Goal: Task Accomplishment & Management: Manage account settings

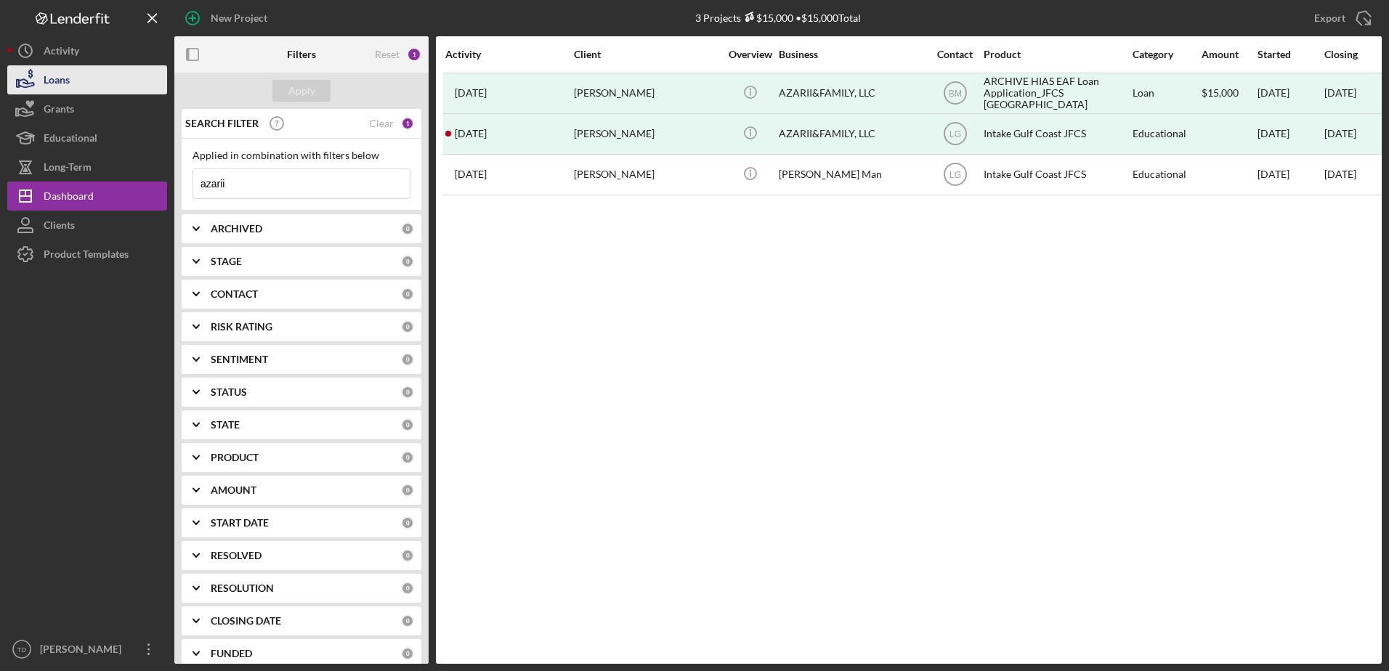
click at [65, 70] on div "Loans" at bounding box center [57, 81] width 26 height 33
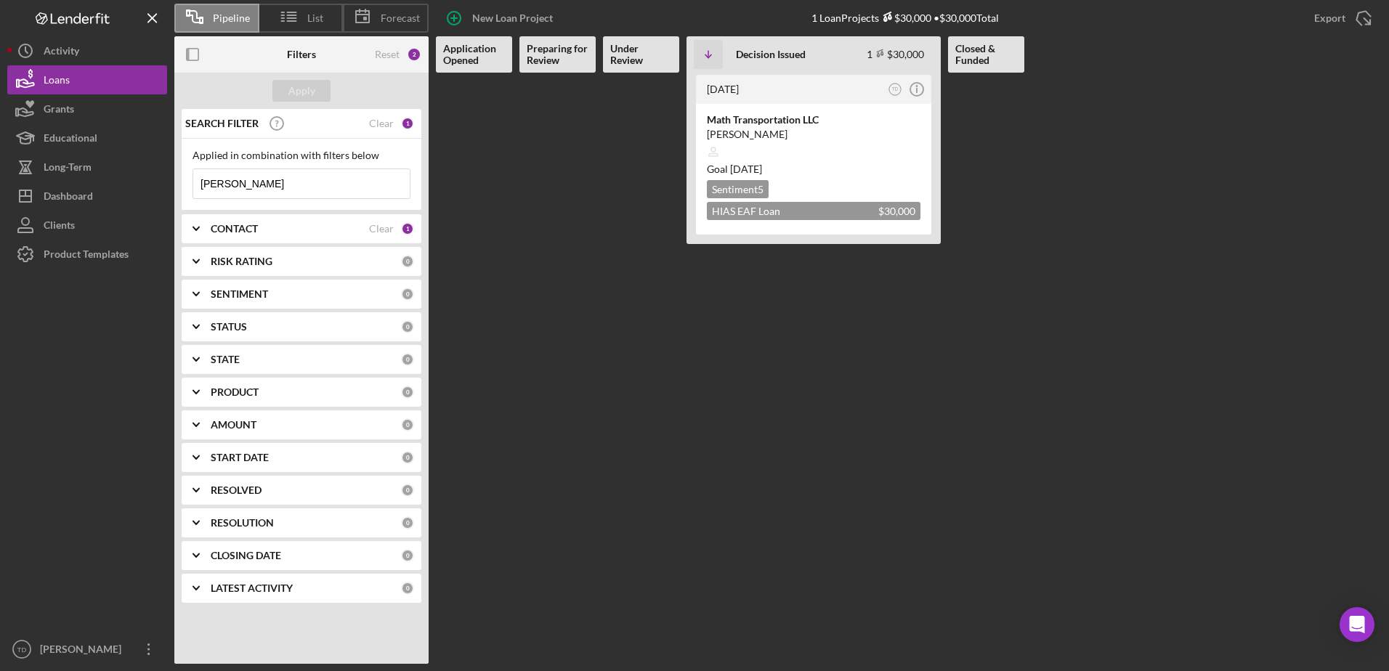
click at [240, 192] on input "[PERSON_NAME]" at bounding box center [301, 183] width 216 height 29
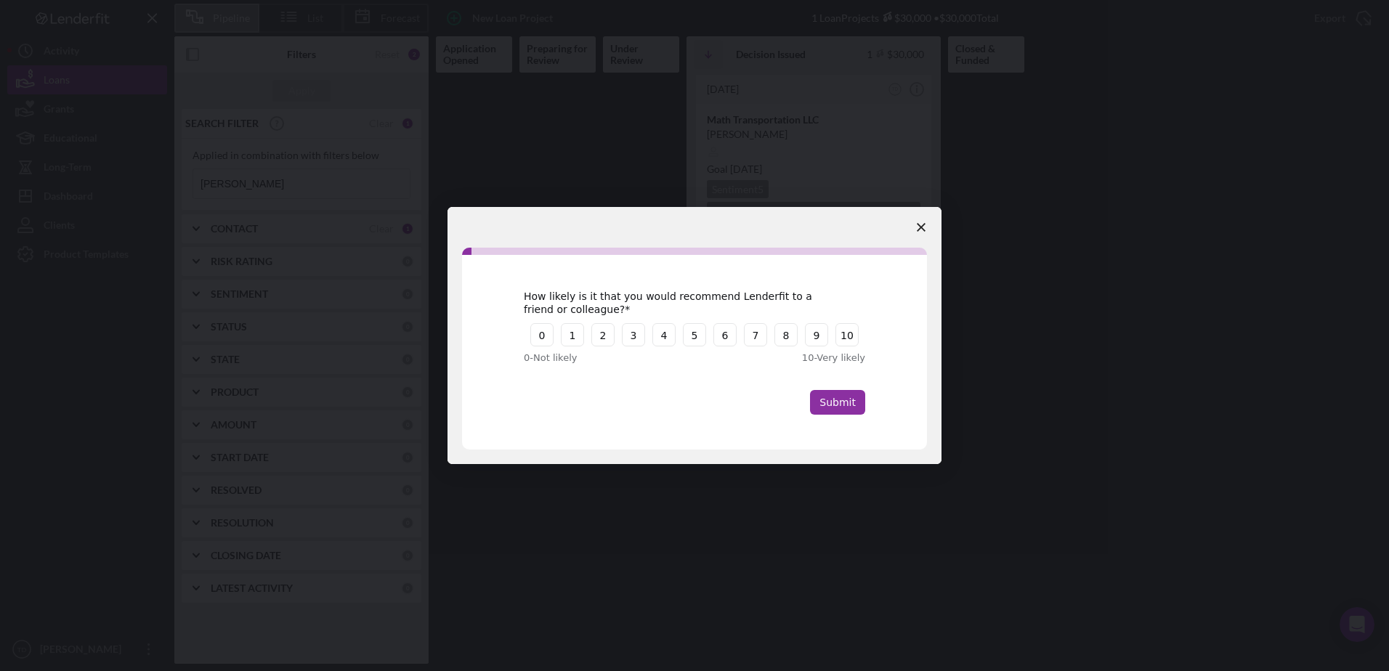
click at [928, 229] on span "Close survey" at bounding box center [921, 227] width 41 height 41
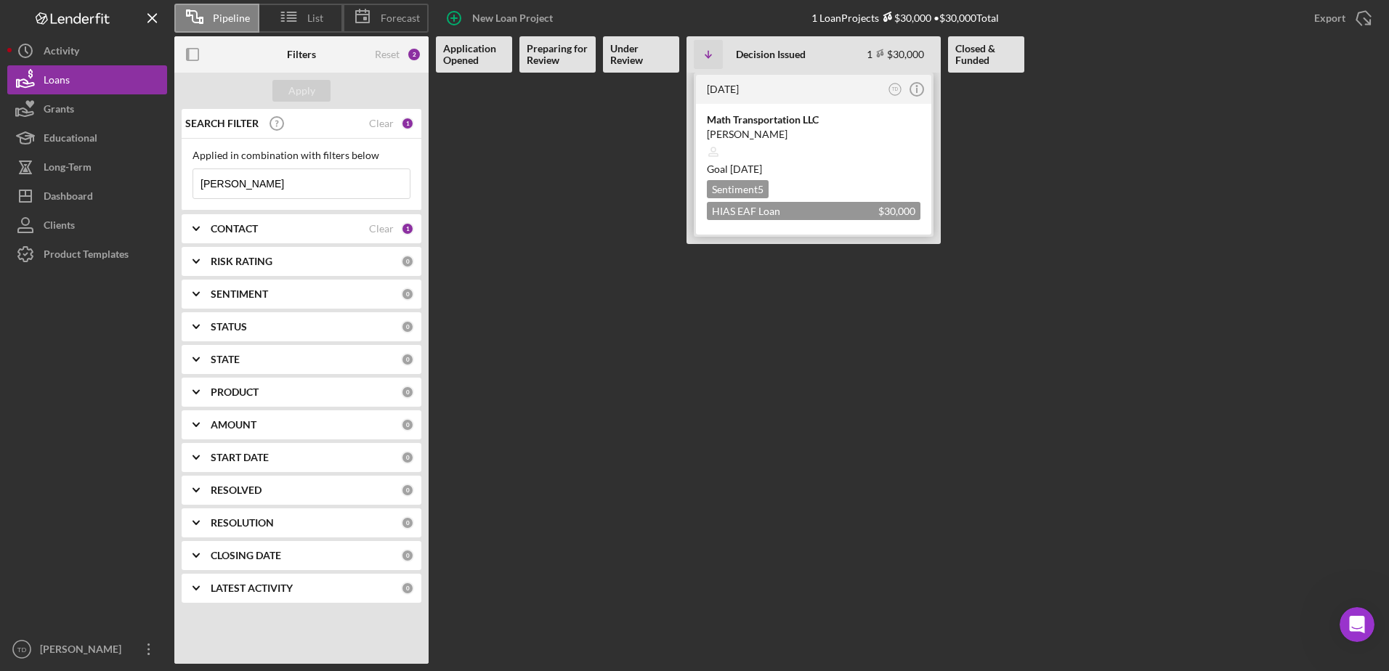
click at [787, 134] on div "[PERSON_NAME]" at bounding box center [814, 134] width 214 height 15
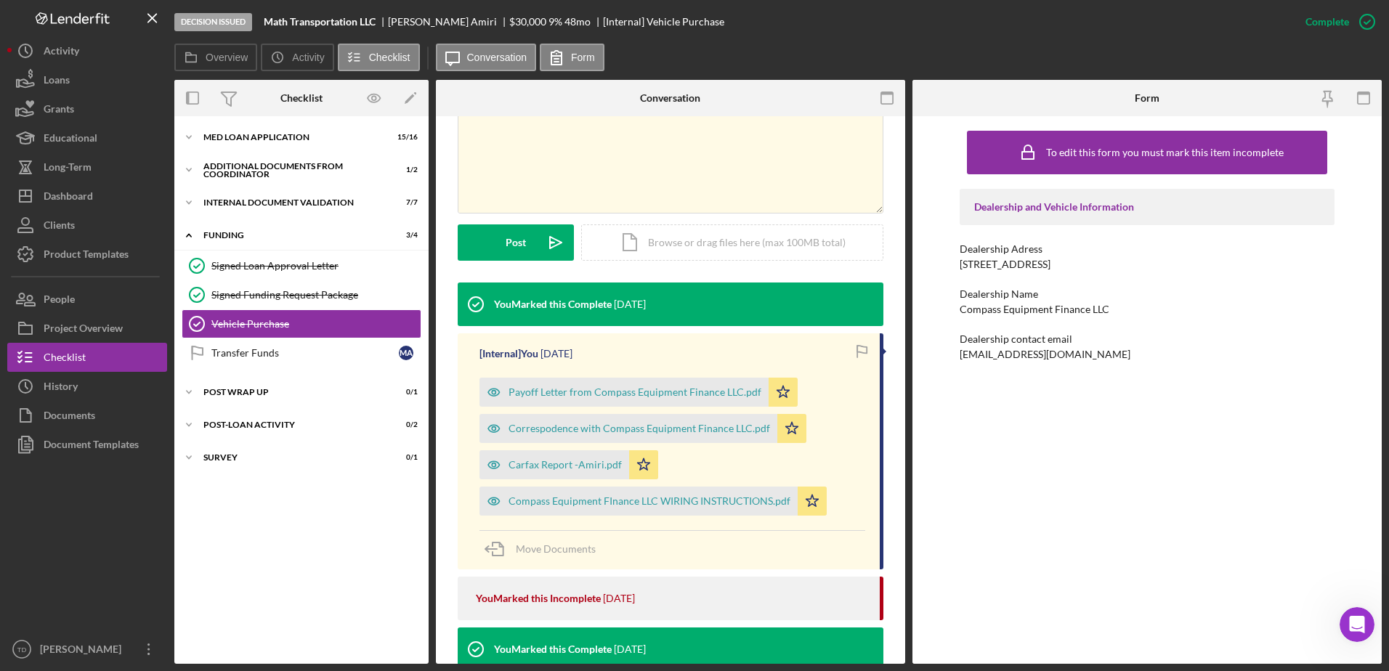
scroll to position [290, 0]
click at [309, 291] on div "Signed Funding Request Package" at bounding box center [315, 295] width 209 height 12
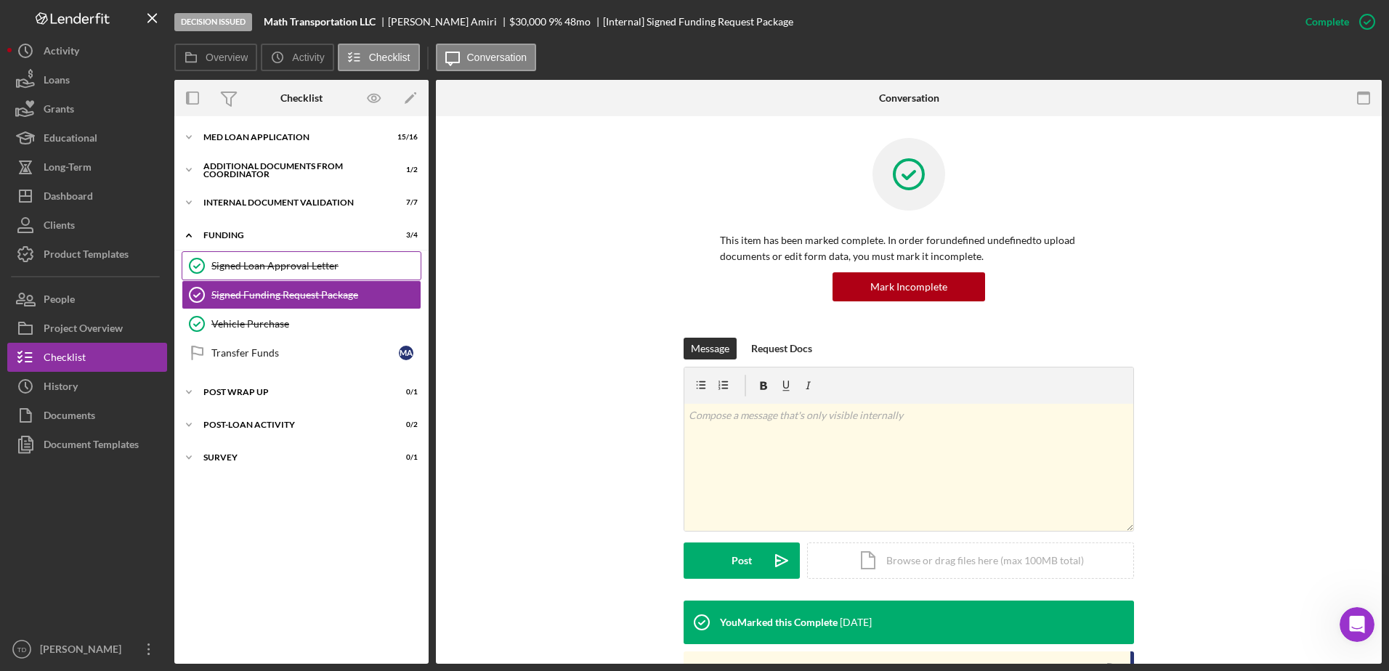
click at [294, 265] on div "Signed Loan Approval Letter" at bounding box center [315, 266] width 209 height 12
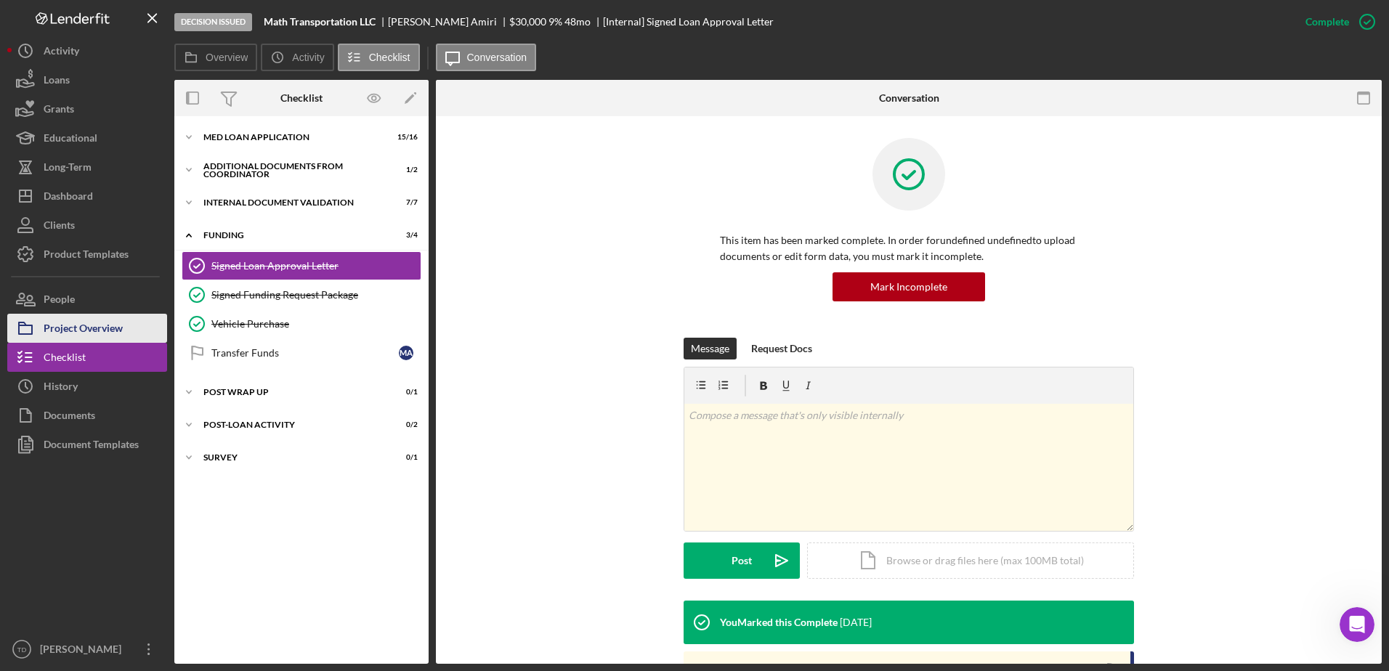
click at [96, 325] on div "Project Overview" at bounding box center [83, 330] width 79 height 33
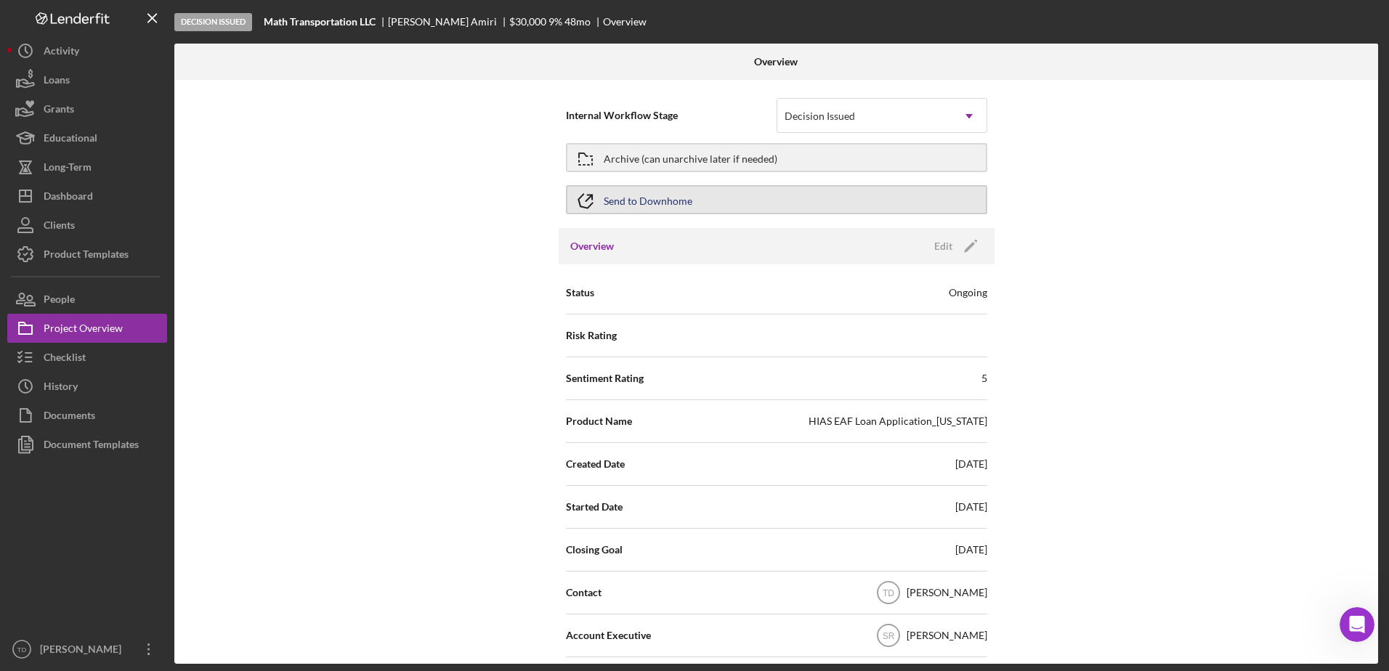
click at [700, 209] on button "Send to Downhome" at bounding box center [776, 199] width 421 height 29
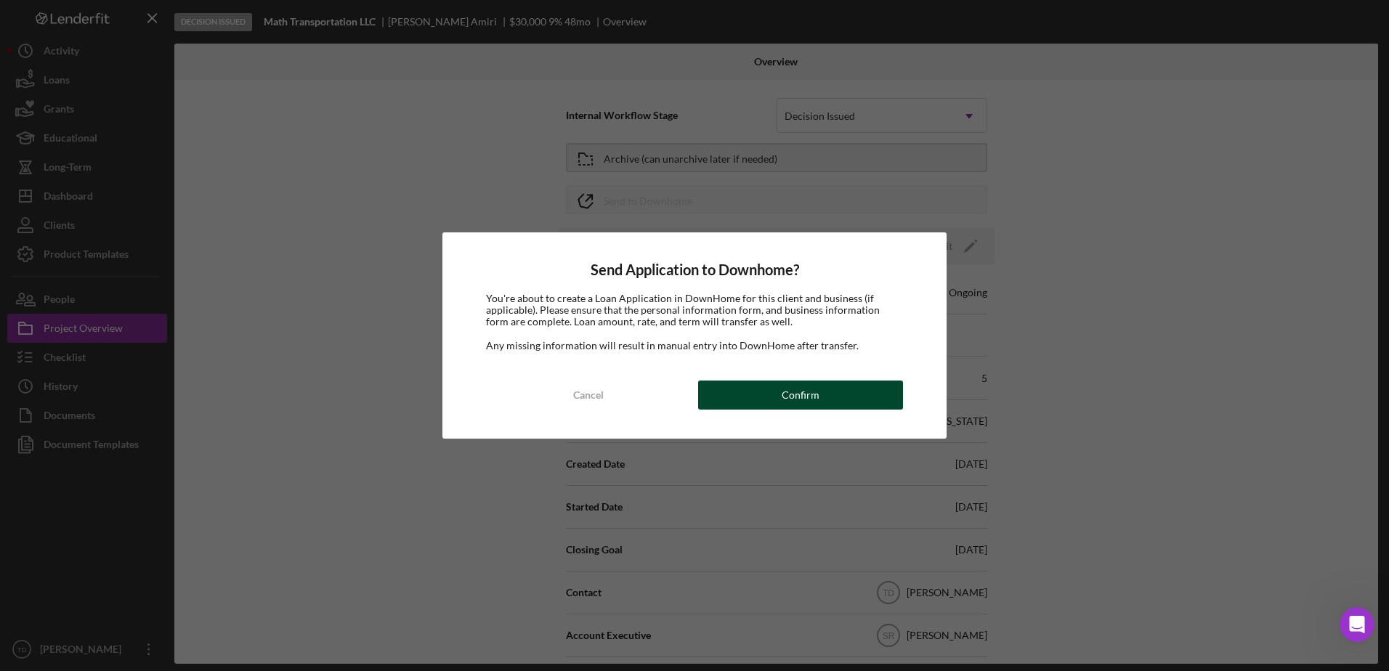
click at [801, 398] on div "Confirm" at bounding box center [801, 395] width 38 height 29
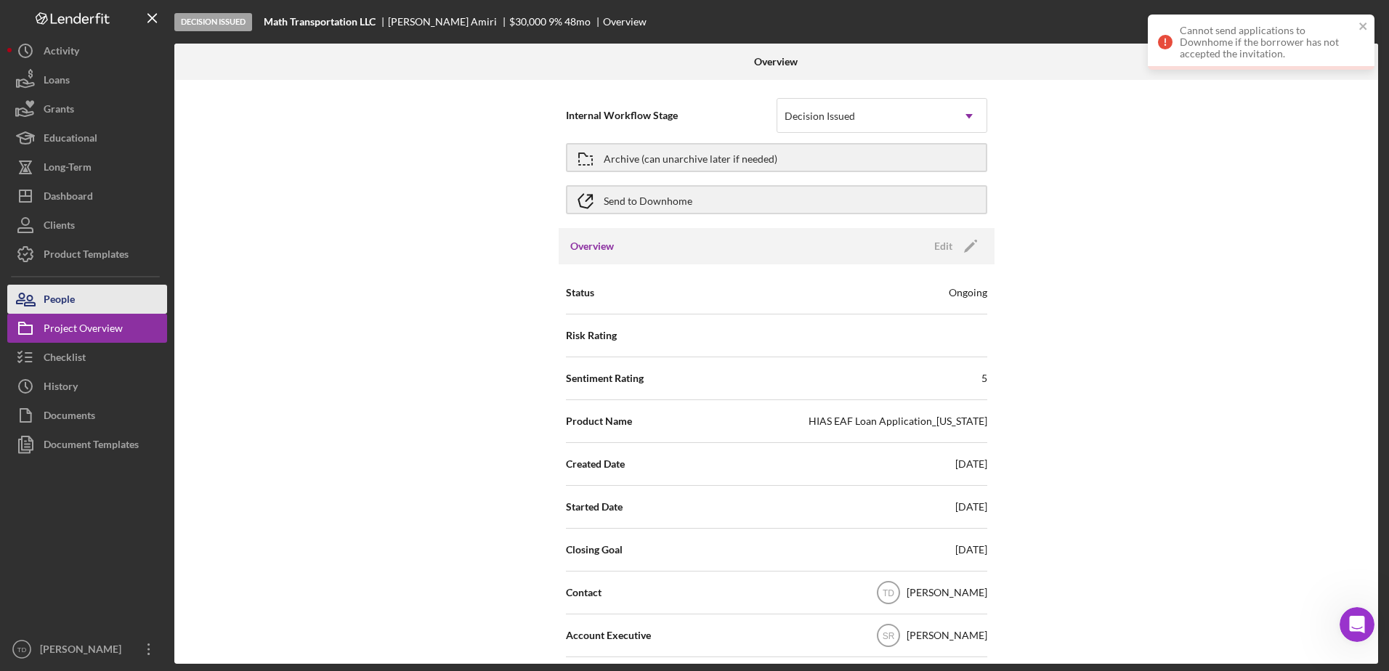
click at [82, 299] on button "People" at bounding box center [87, 299] width 160 height 29
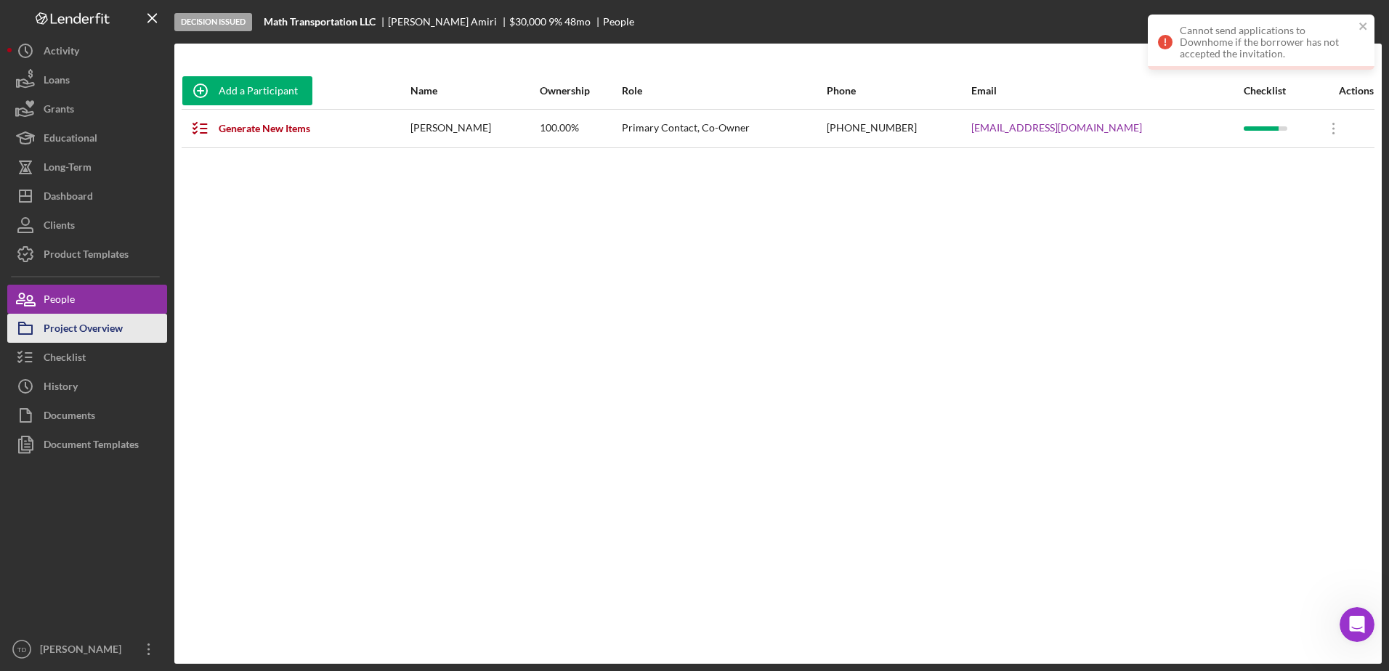
click at [74, 334] on div "Project Overview" at bounding box center [83, 330] width 79 height 33
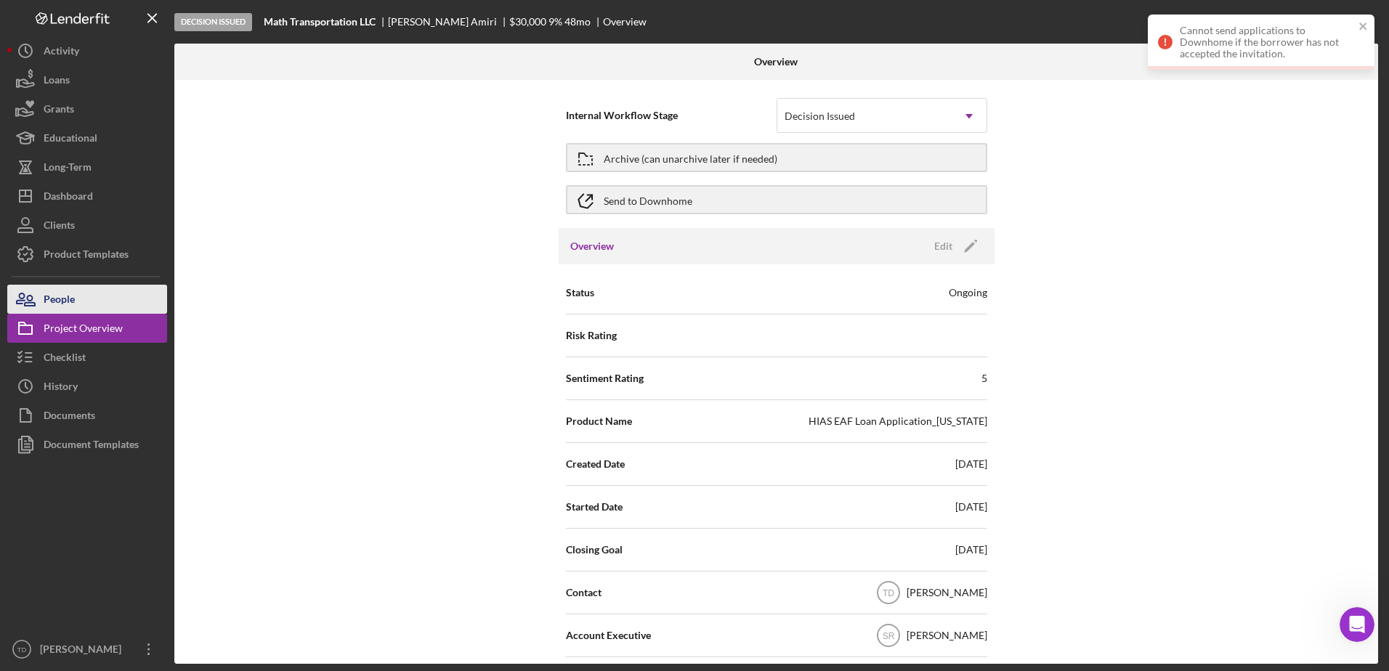
click at [73, 308] on div "People" at bounding box center [59, 301] width 31 height 33
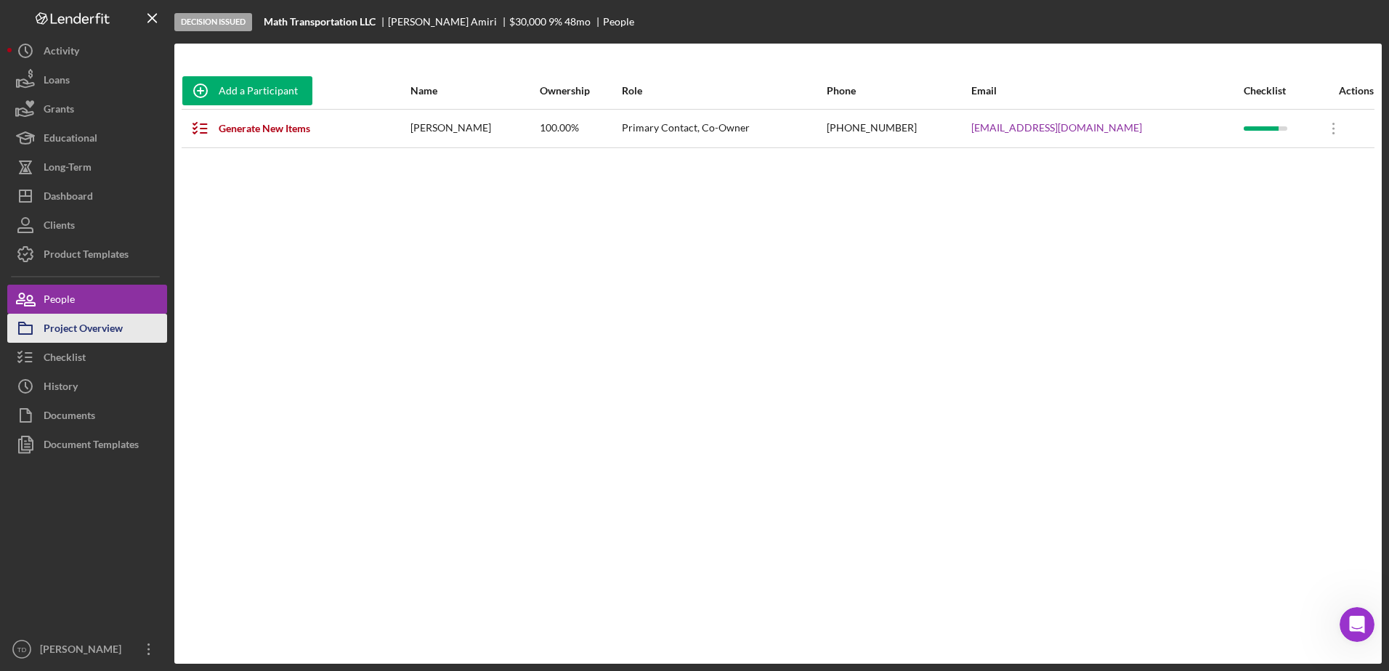
click at [68, 328] on div "Project Overview" at bounding box center [83, 330] width 79 height 33
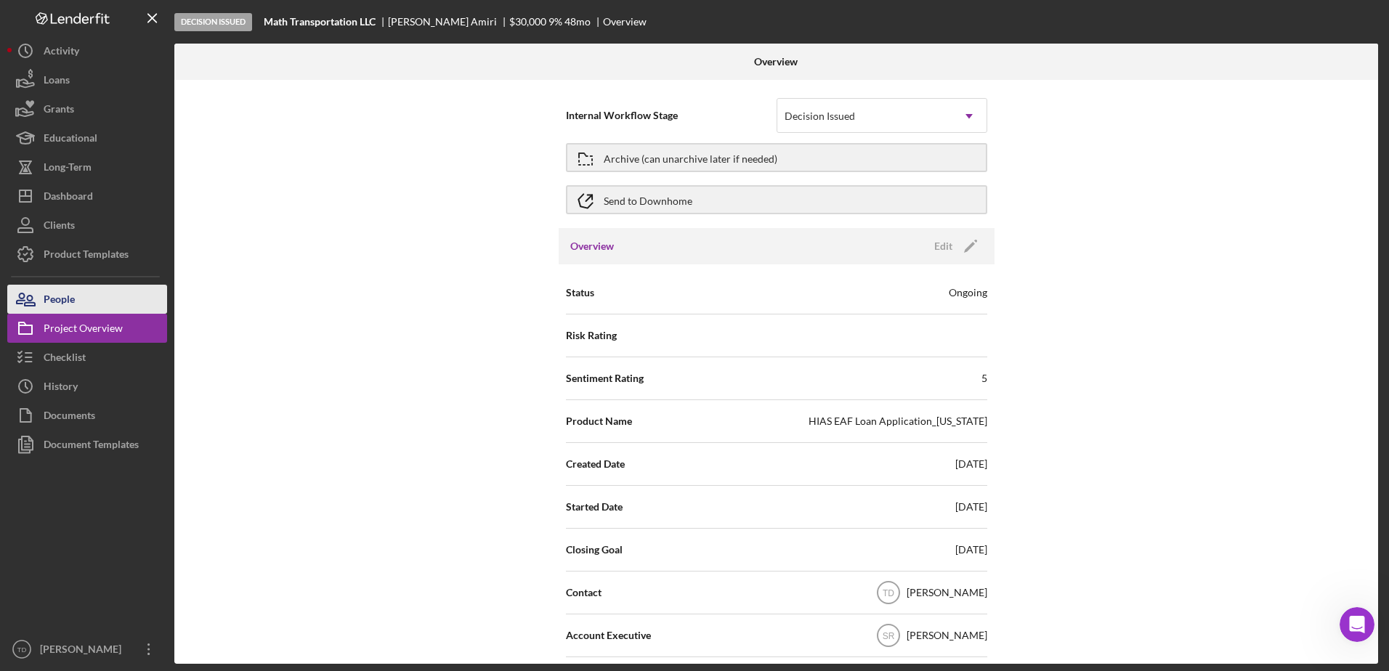
click at [68, 305] on div "People" at bounding box center [59, 301] width 31 height 33
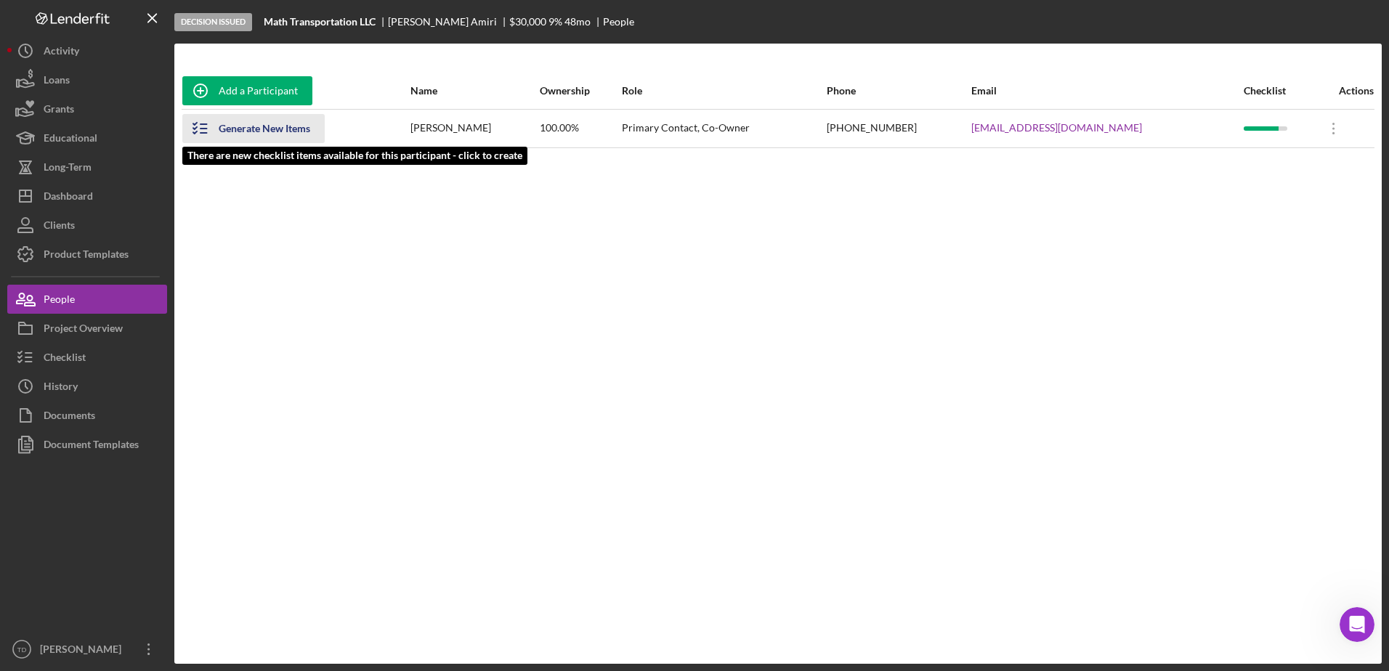
click at [291, 121] on div "Generate New Items" at bounding box center [265, 128] width 92 height 29
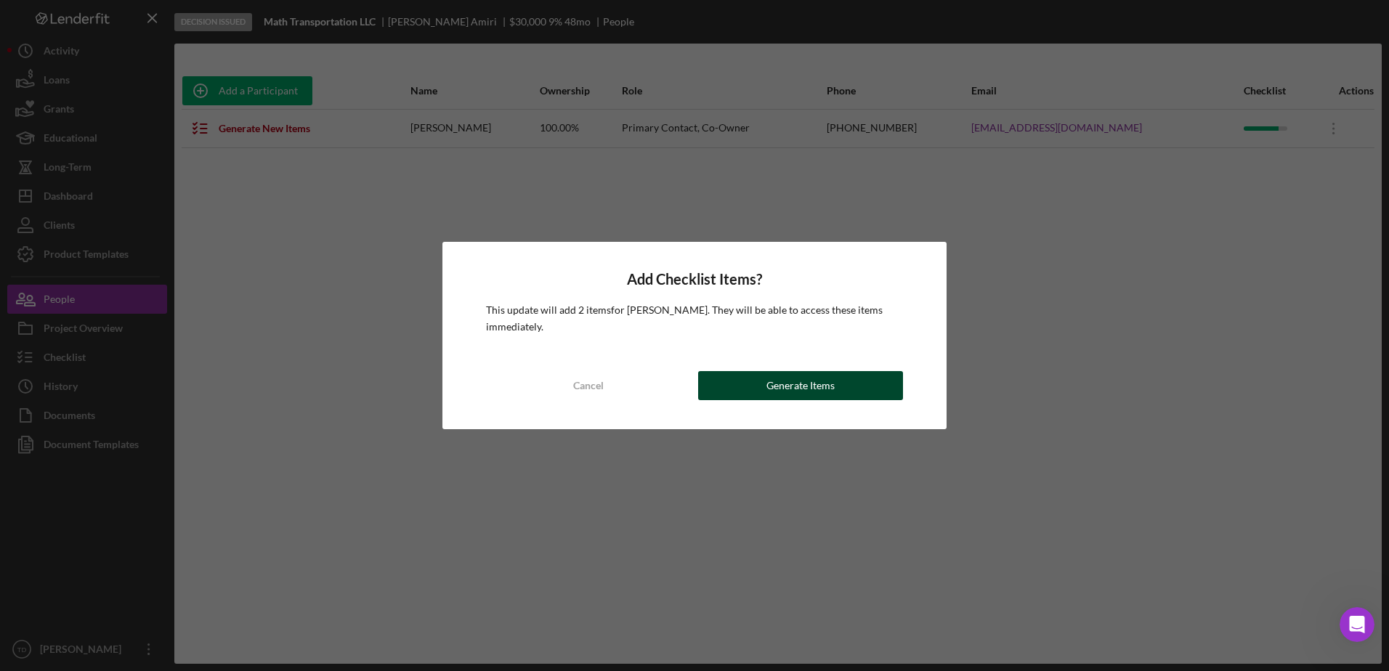
click at [799, 384] on div "Generate Items" at bounding box center [800, 385] width 68 height 29
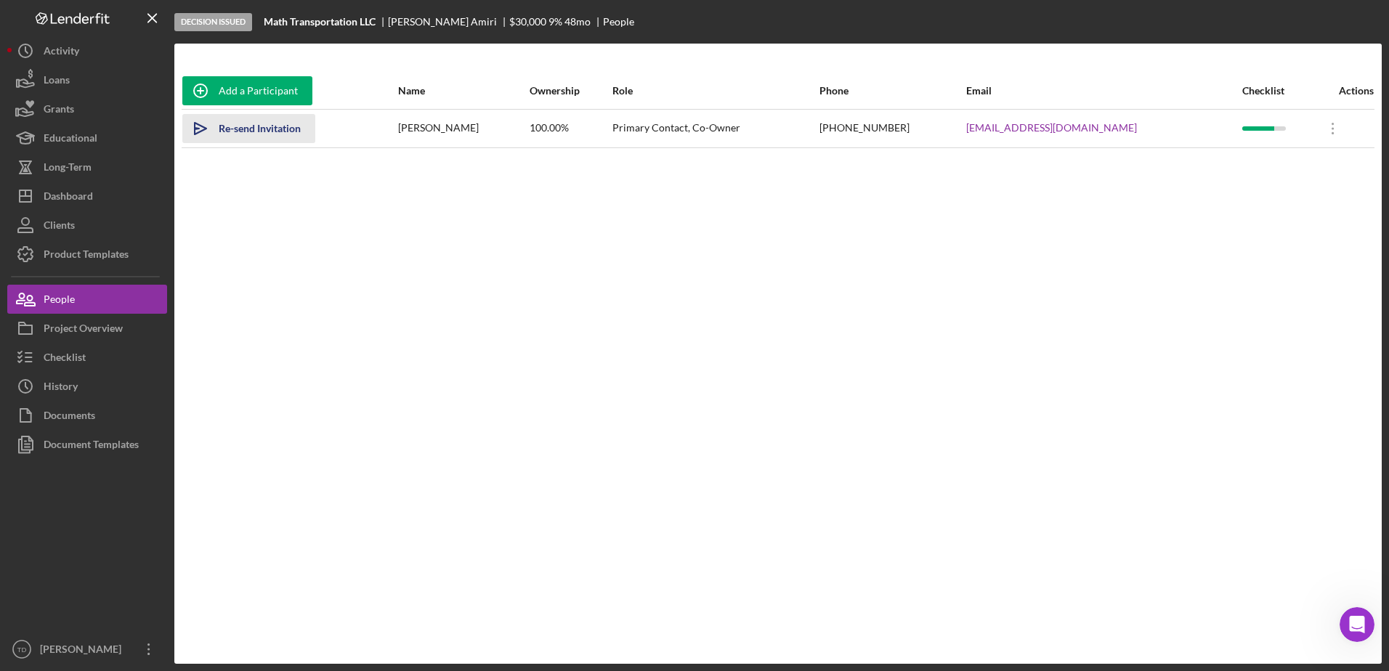
click at [283, 139] on div "Re-send Invitation" at bounding box center [260, 128] width 82 height 29
click at [847, 381] on div "Add a Participant Name Ownership Role Phone Email Checklist Actions Icon/icon-i…" at bounding box center [777, 354] width 1207 height 562
click at [91, 44] on button "Icon/History Activity" at bounding box center [87, 50] width 160 height 29
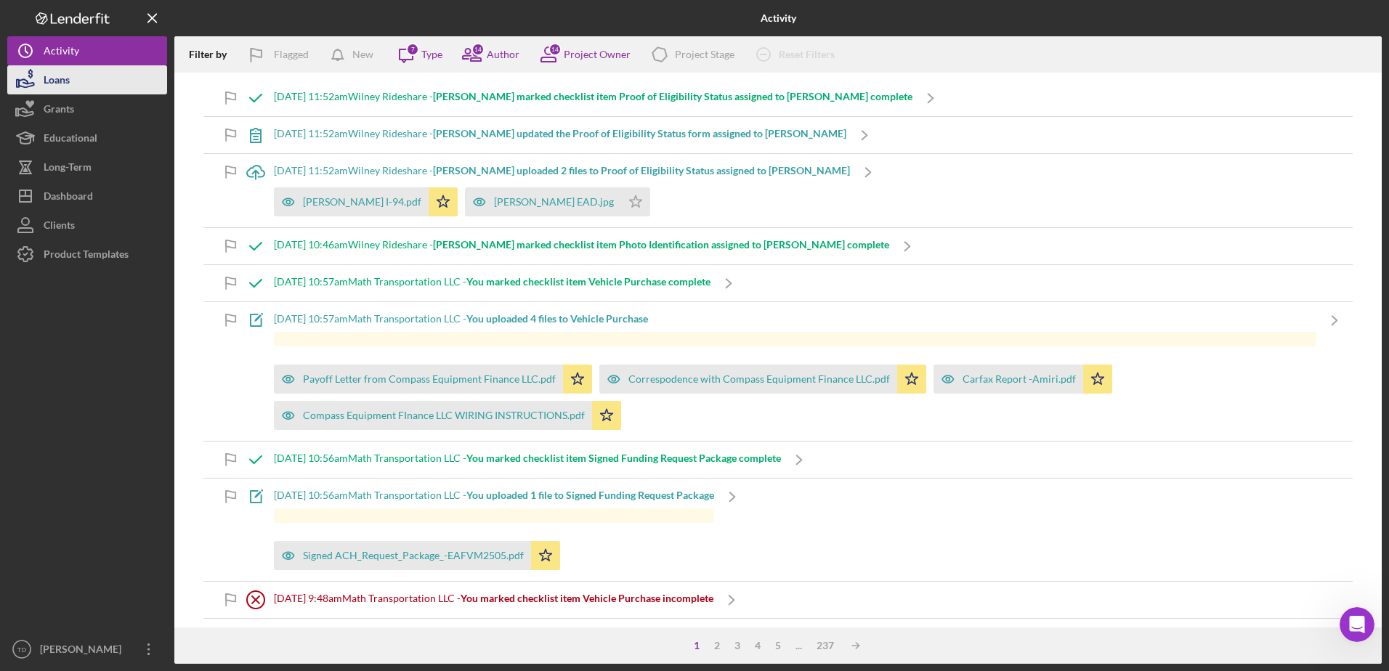
click at [91, 92] on button "Loans" at bounding box center [87, 79] width 160 height 29
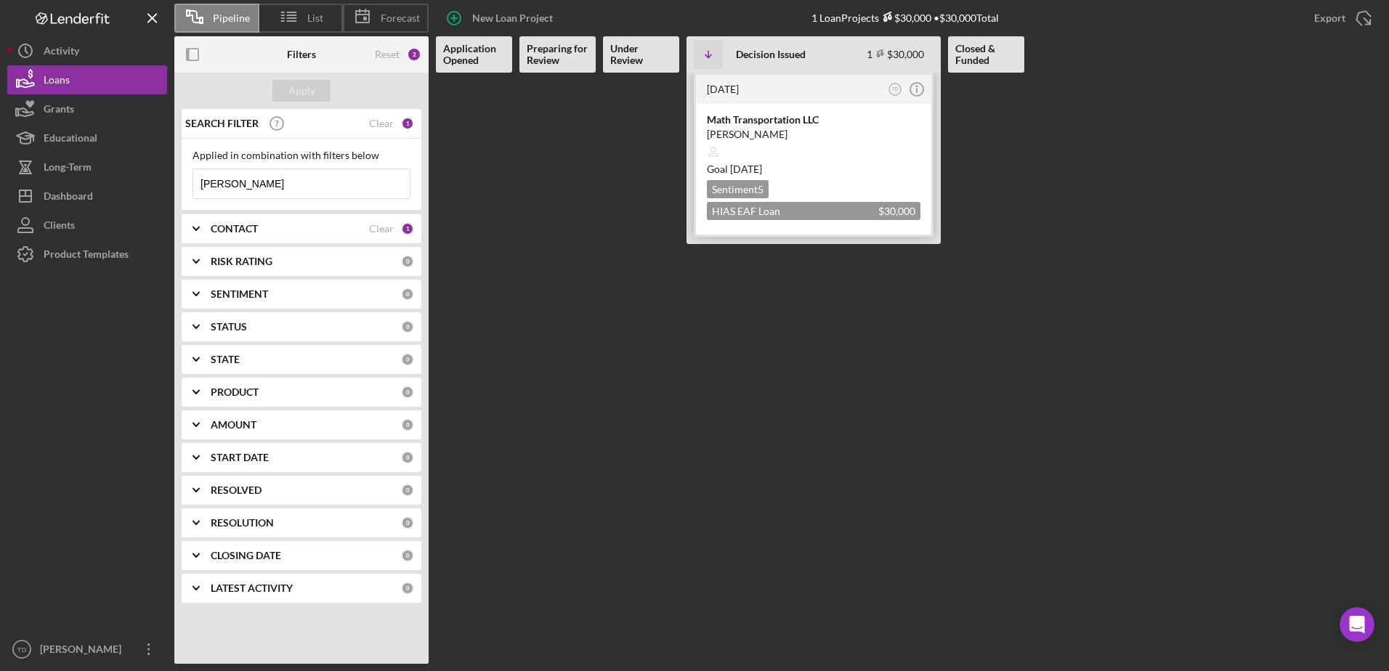
click at [785, 121] on div "Math Transportation LLC" at bounding box center [814, 120] width 214 height 15
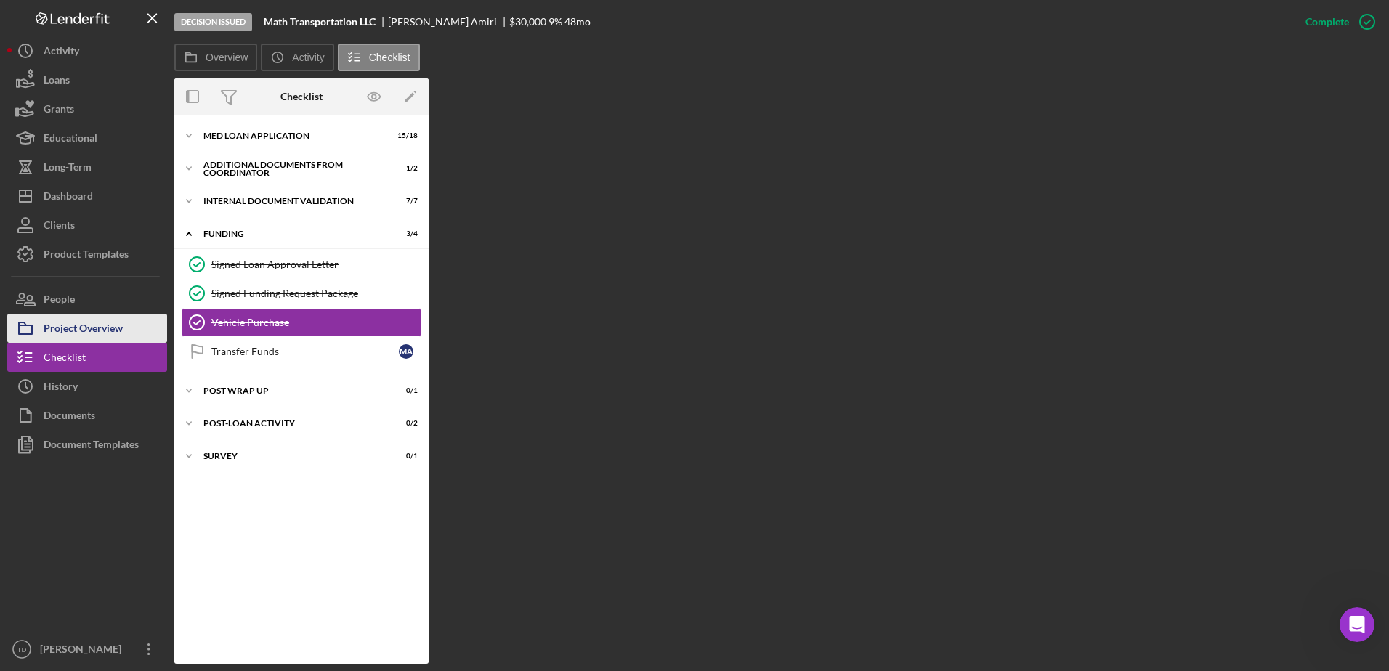
click at [112, 339] on div "Project Overview" at bounding box center [83, 330] width 79 height 33
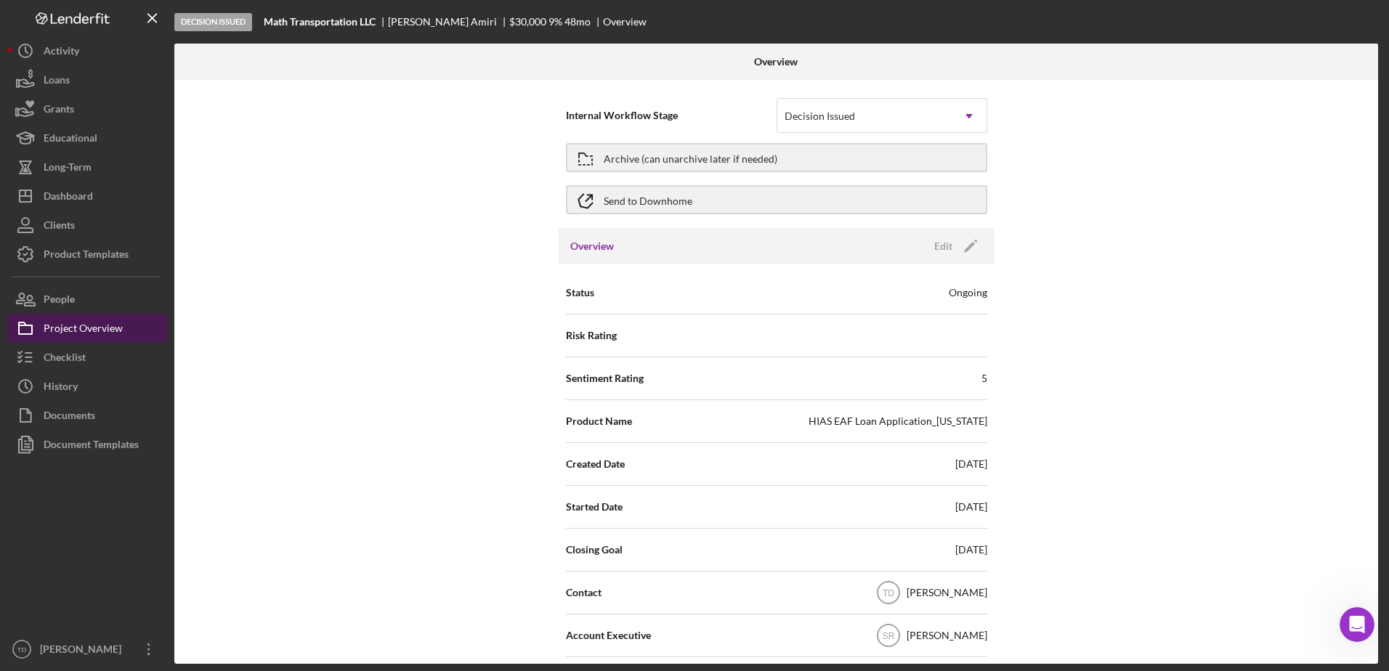
click at [73, 324] on div "Project Overview" at bounding box center [83, 330] width 79 height 33
click at [118, 352] on button "Checklist" at bounding box center [87, 357] width 160 height 29
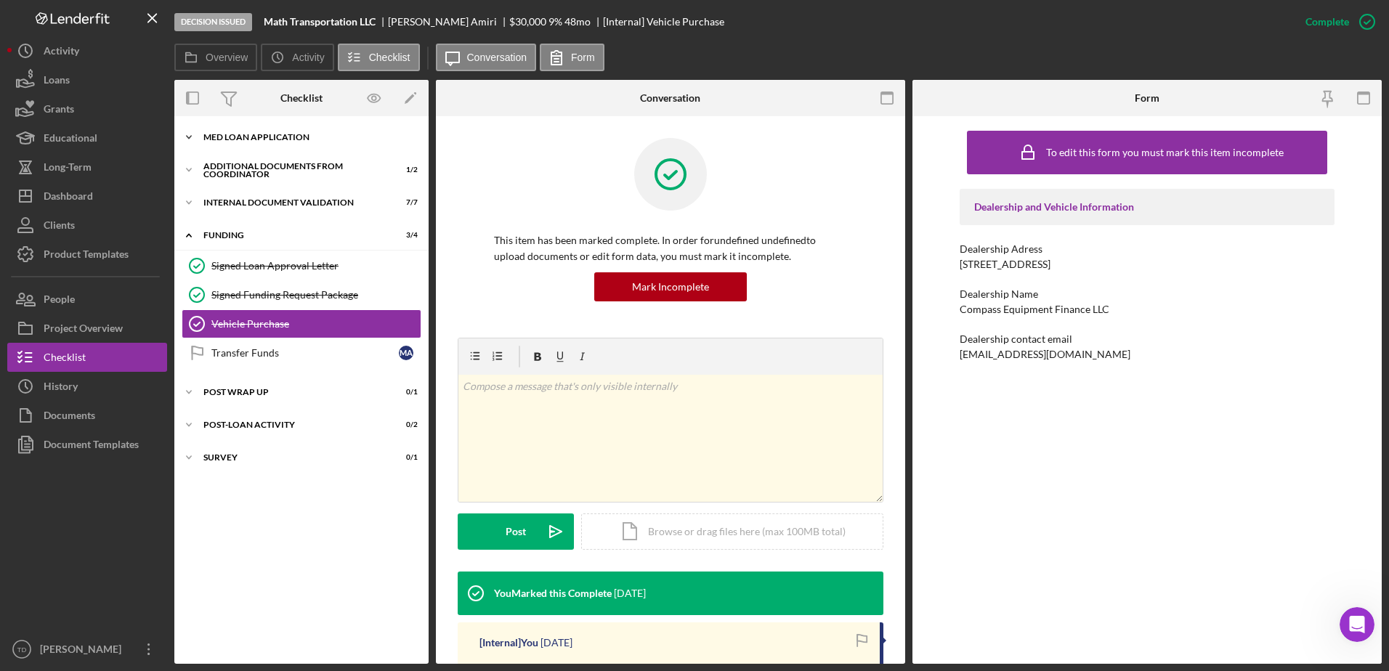
click at [284, 131] on div "Icon/Expander MED Loan Application 15 / 18" at bounding box center [301, 137] width 254 height 29
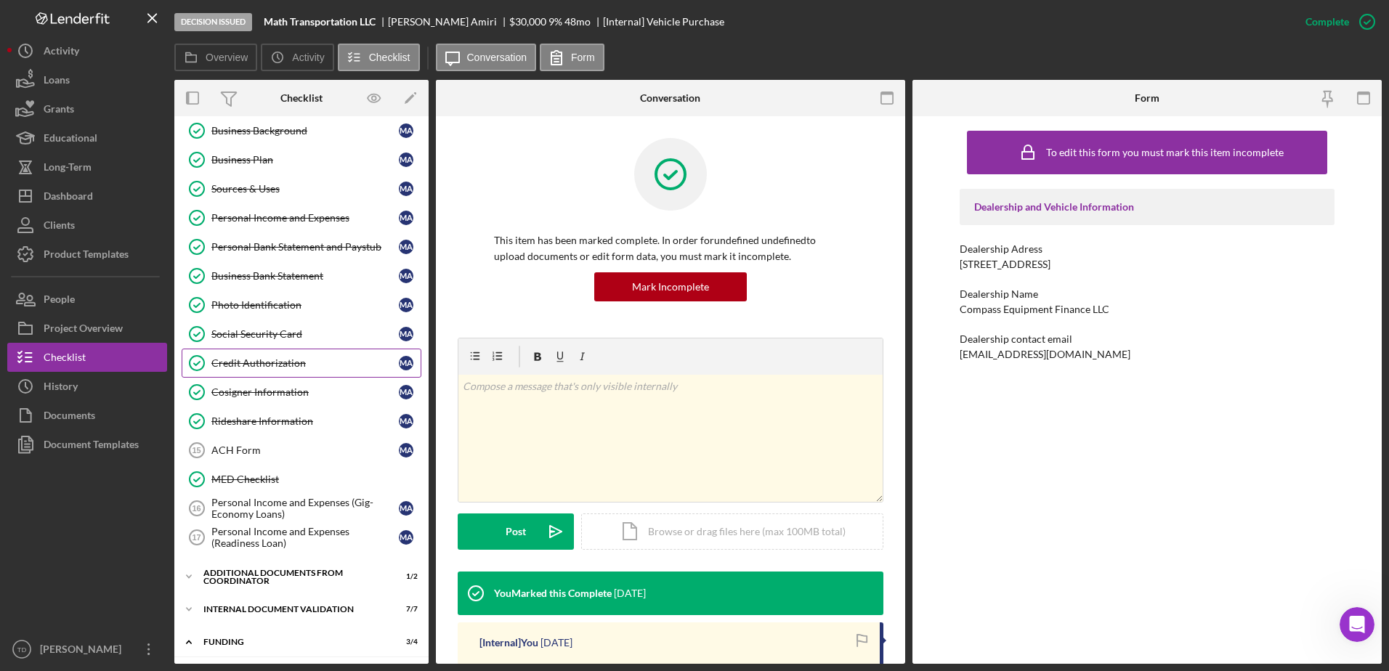
scroll to position [125, 0]
click at [305, 515] on div "Personal Income and Expenses (Gig-Economy Loans)" at bounding box center [304, 507] width 187 height 23
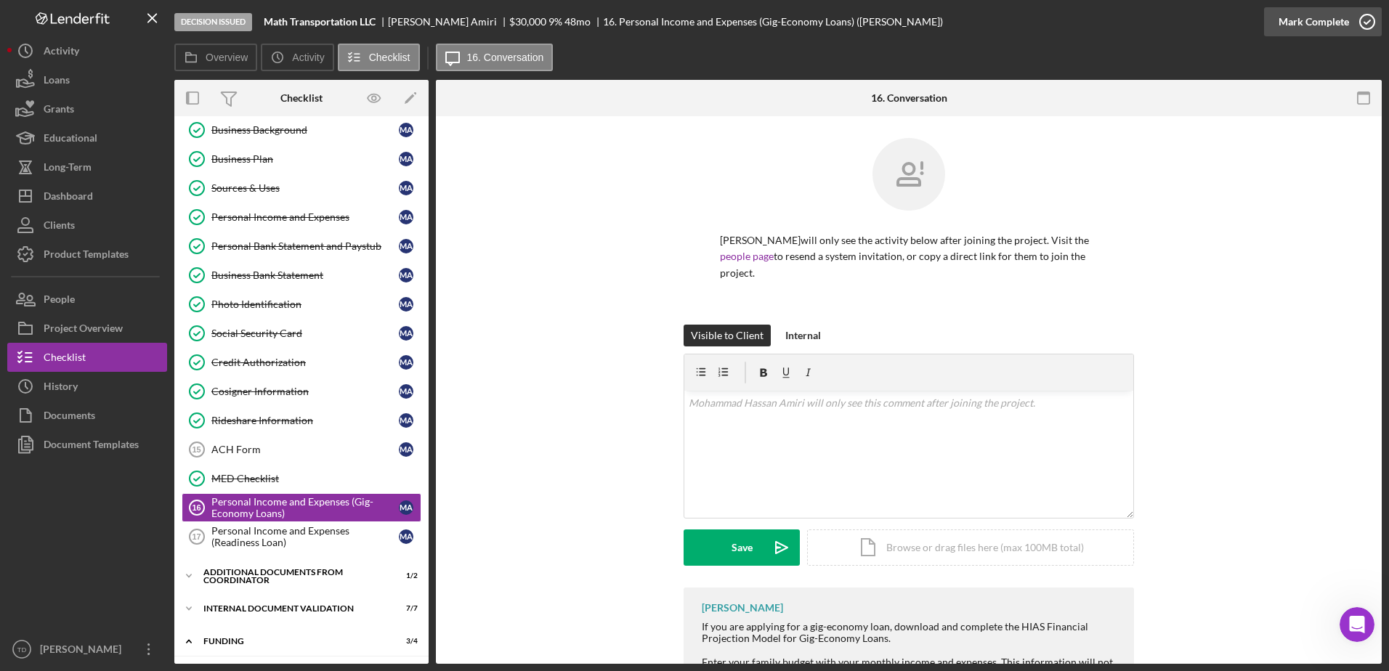
click at [1370, 9] on icon "button" at bounding box center [1367, 22] width 36 height 36
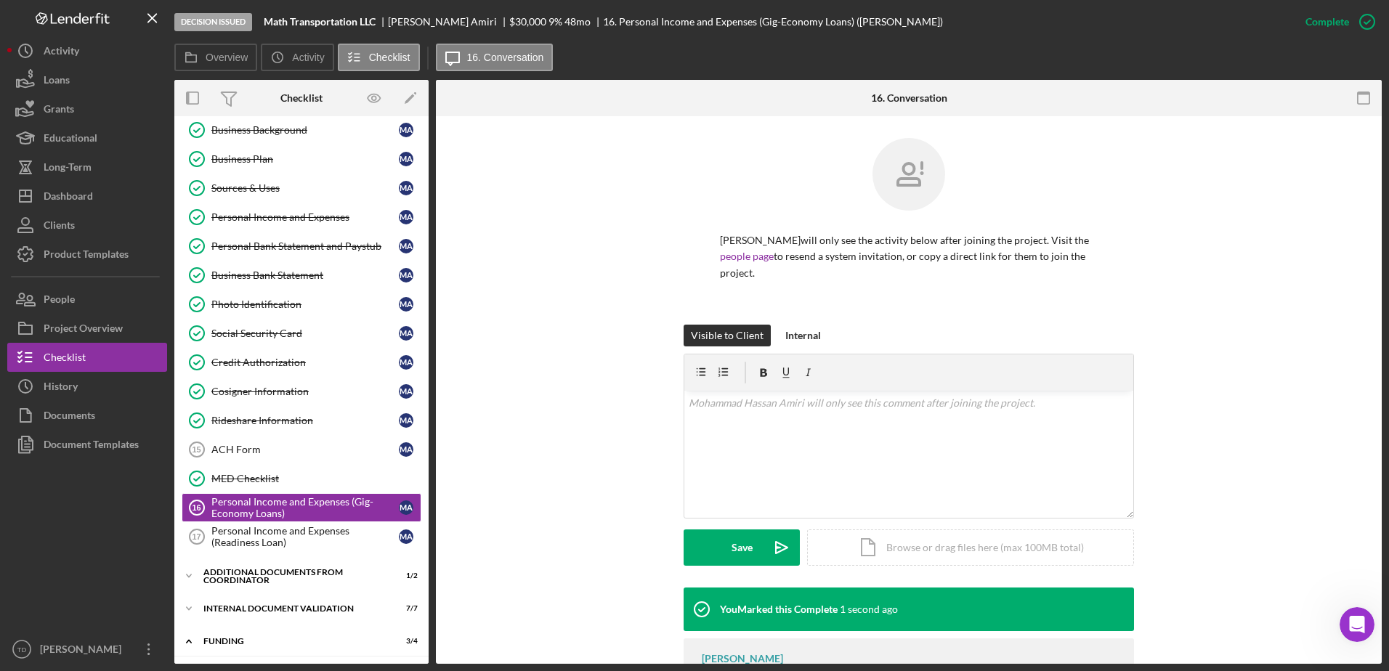
click at [334, 553] on div "Personal Information Personal Information M A Household Information Household I…" at bounding box center [301, 293] width 254 height 530
click at [336, 535] on div "Personal Income and Expenses (Readiness Loan)" at bounding box center [304, 536] width 187 height 23
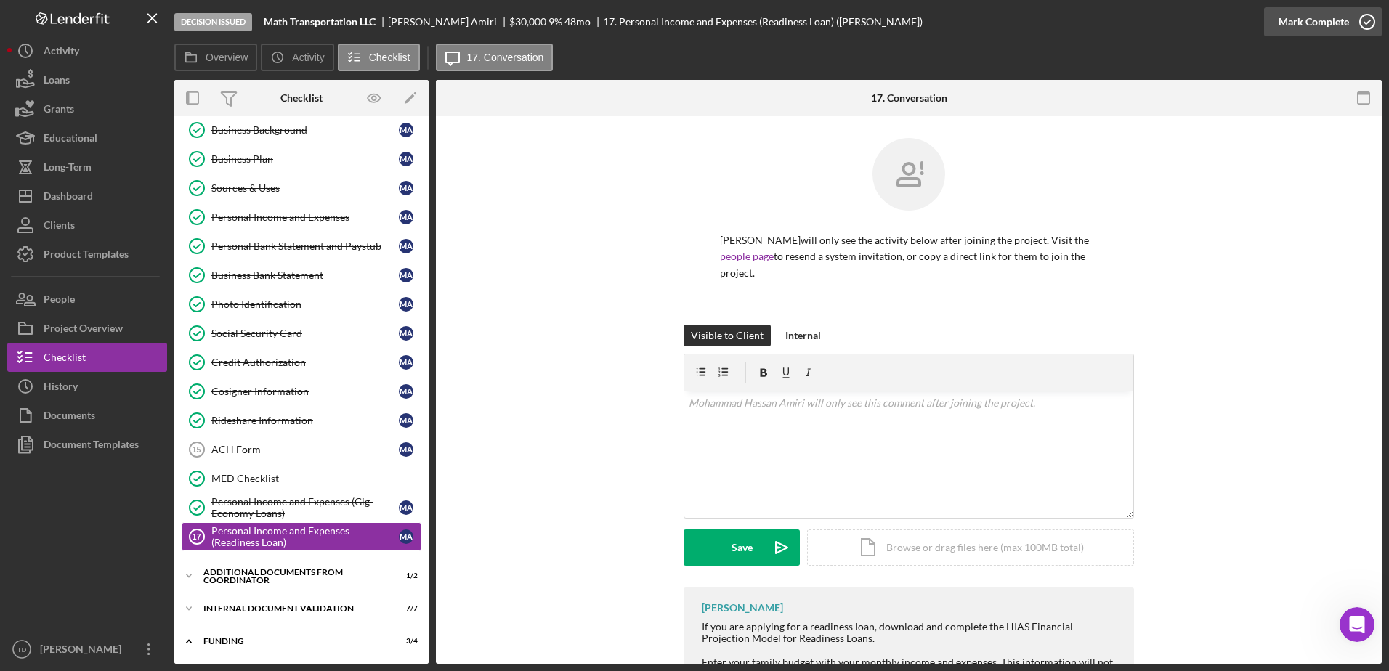
click at [1365, 26] on icon "button" at bounding box center [1367, 22] width 36 height 36
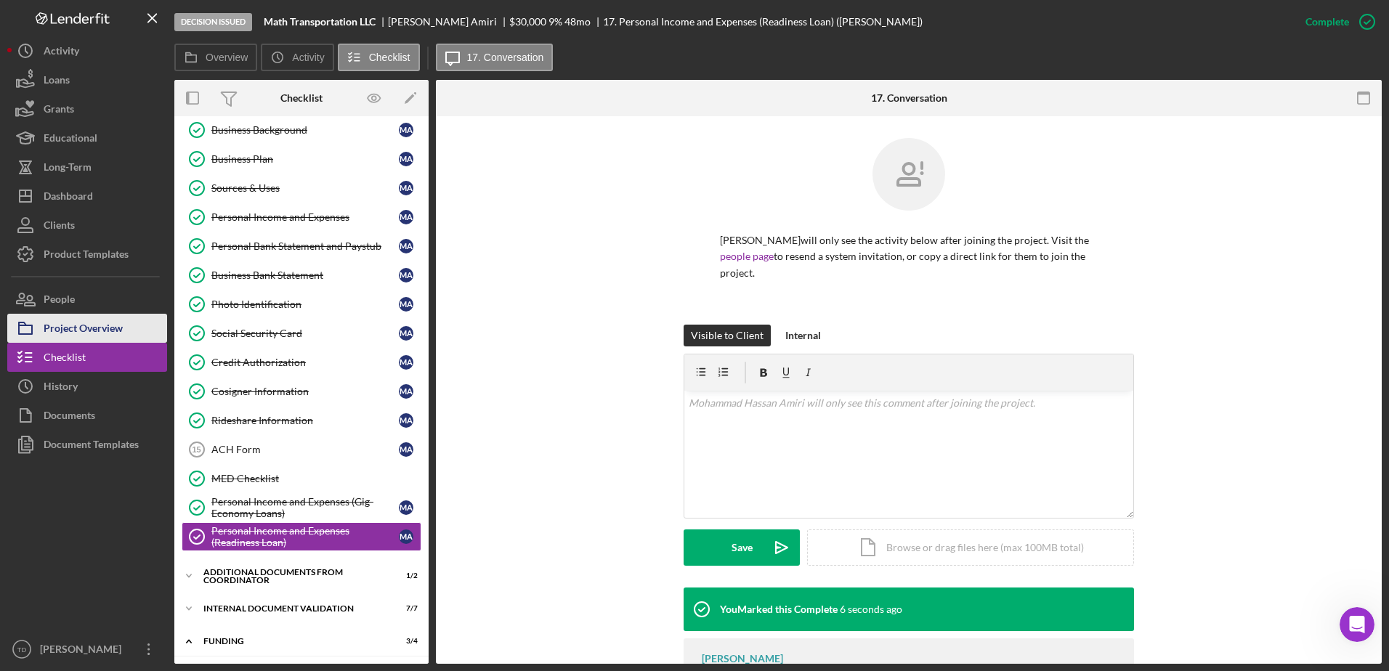
click at [93, 325] on div "Project Overview" at bounding box center [83, 330] width 79 height 33
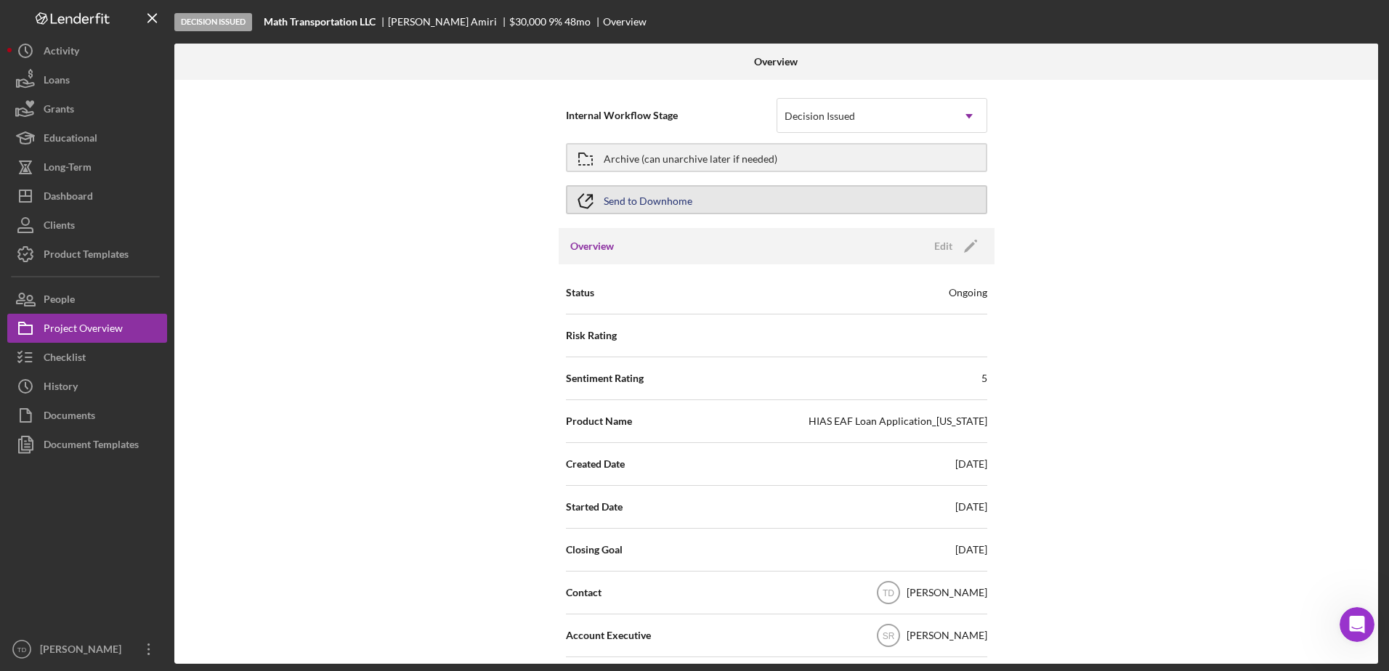
click at [669, 196] on div "Send to Downhome" at bounding box center [648, 200] width 89 height 26
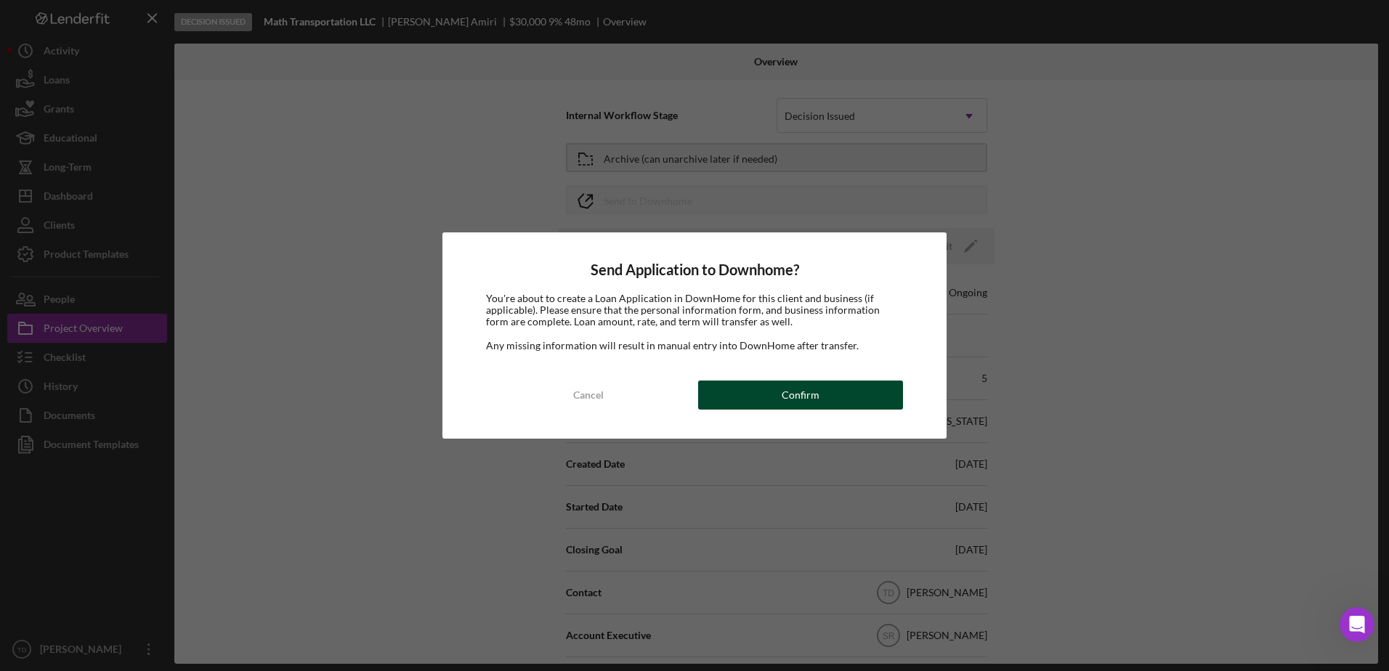
click at [800, 403] on div "Confirm" at bounding box center [801, 395] width 38 height 29
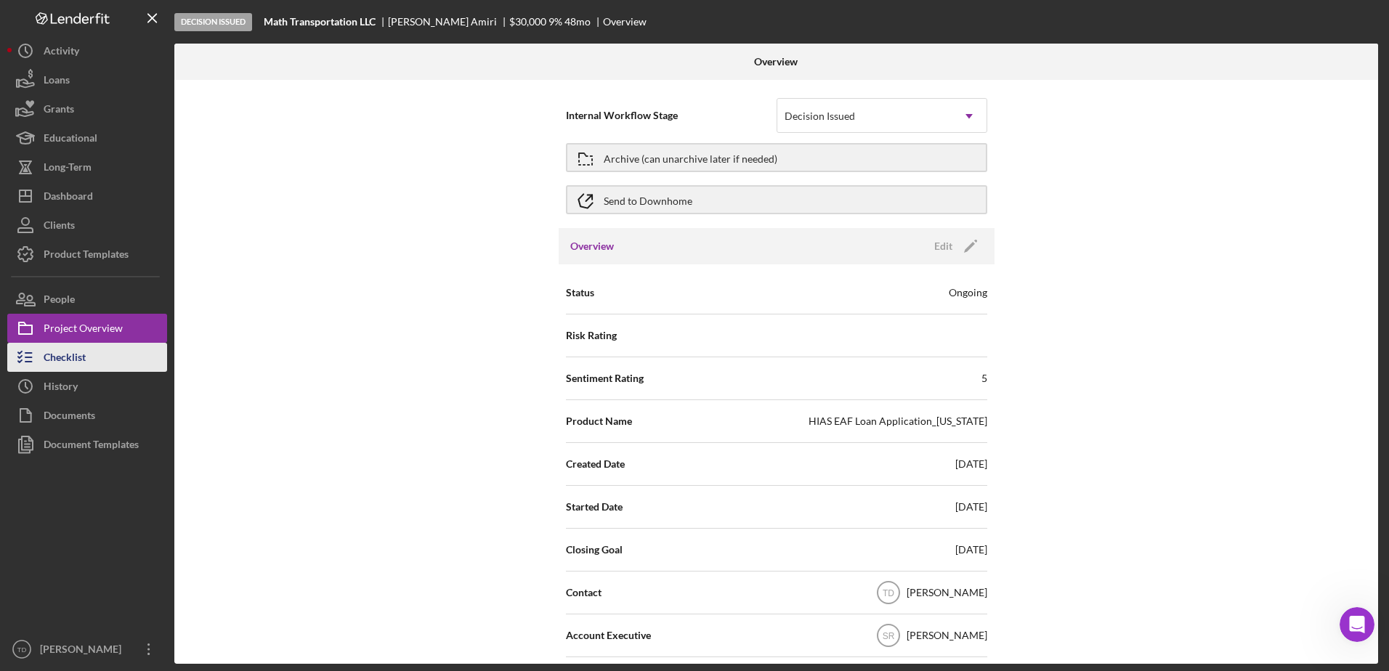
click at [73, 368] on div "Checklist" at bounding box center [65, 359] width 42 height 33
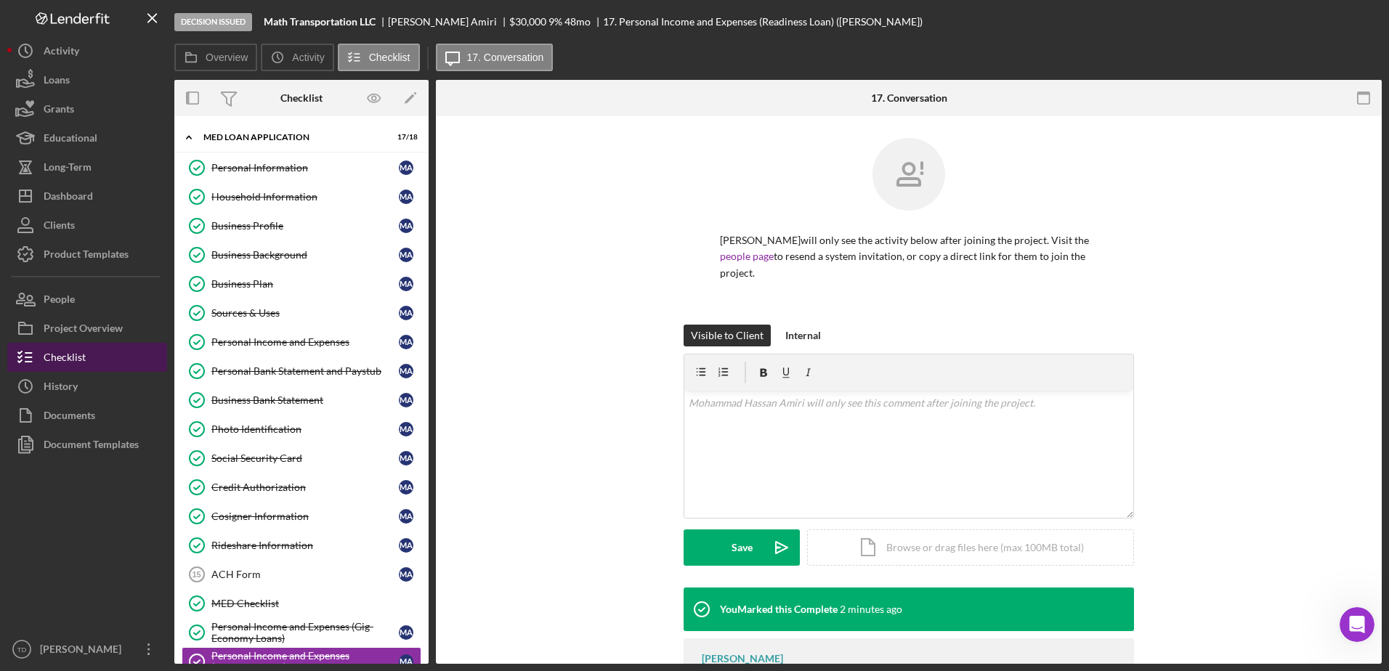
scroll to position [222, 0]
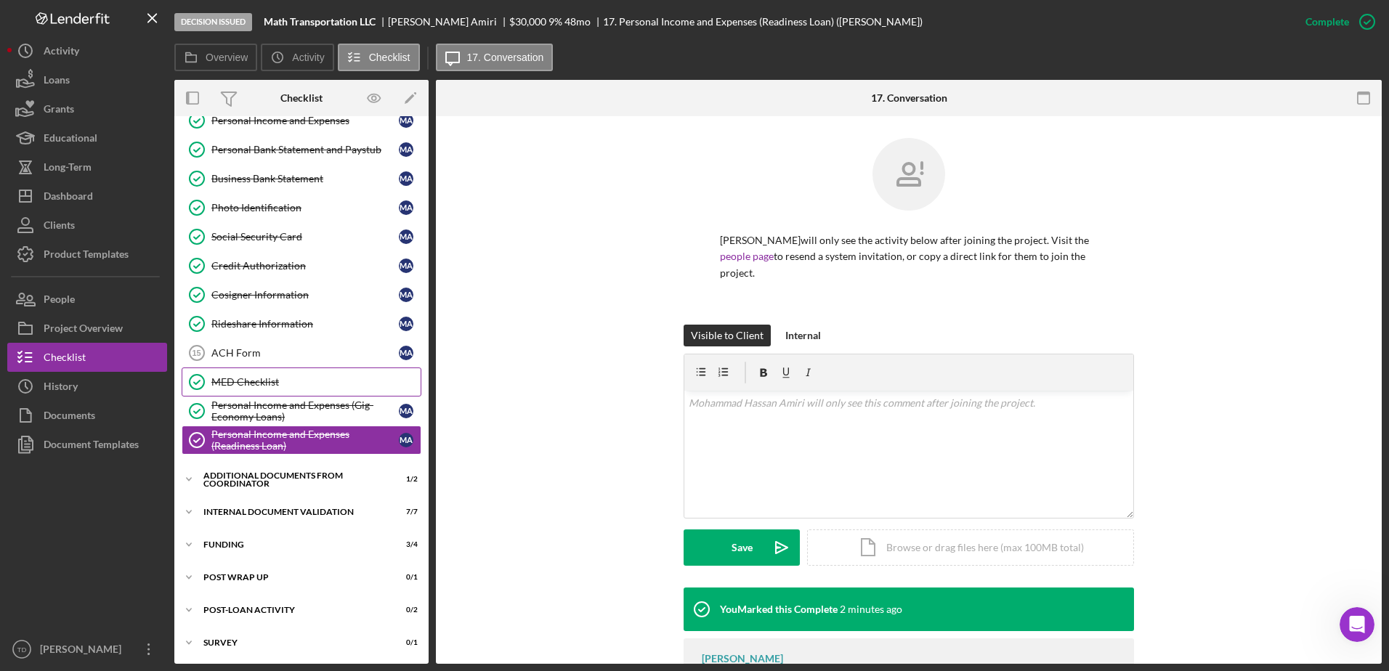
click at [233, 374] on link "MED Checklist MED Checklist" at bounding box center [302, 382] width 240 height 29
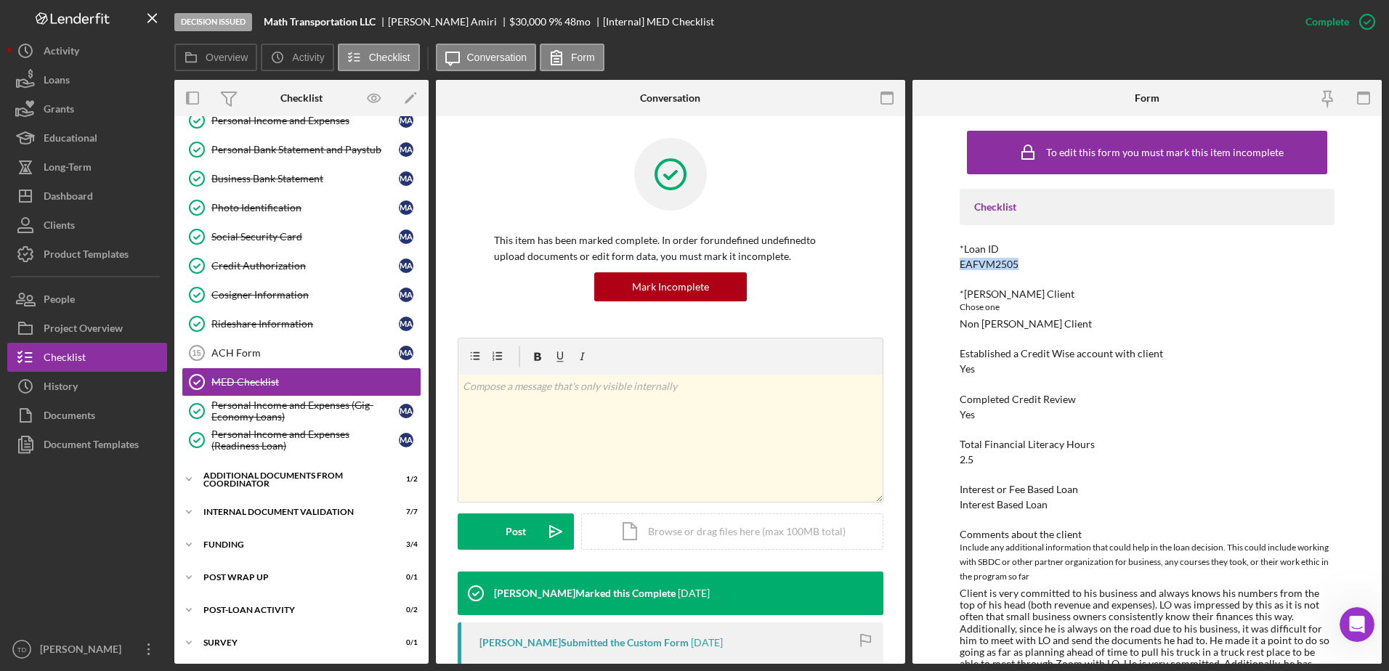
drag, startPoint x: 1023, startPoint y: 262, endPoint x: 946, endPoint y: 263, distance: 77.0
click at [946, 263] on div "To edit this form you must mark this item incomplete Checklist *Loan ID EAFVM25…" at bounding box center [1146, 390] width 469 height 548
copy div "EAFVM2505"
click at [263, 203] on div "Photo Identification" at bounding box center [304, 208] width 187 height 12
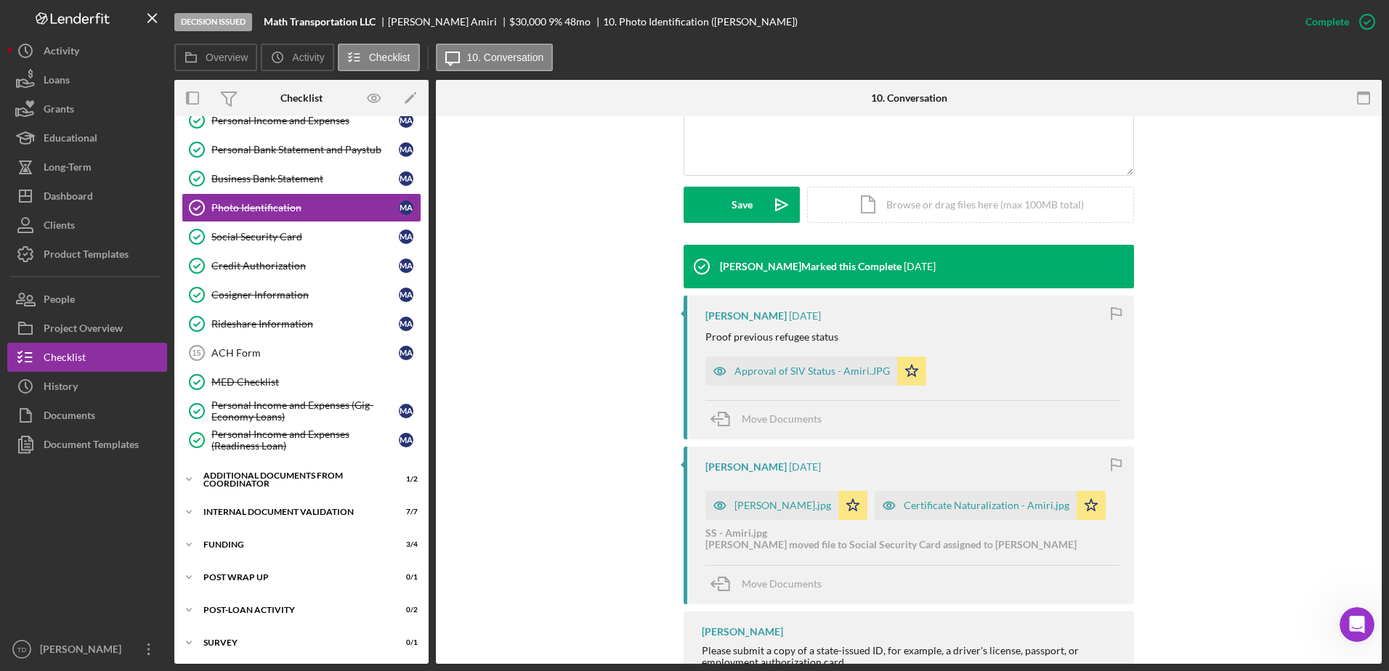
scroll to position [344, 0]
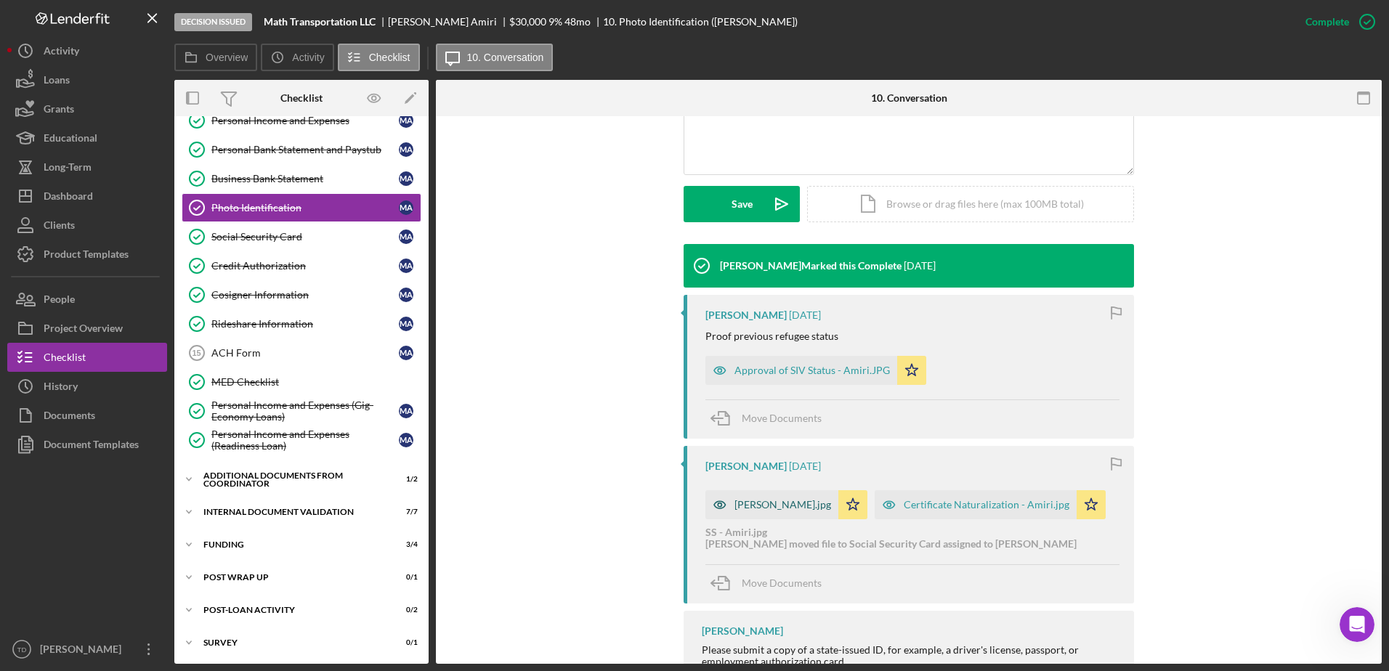
click at [737, 493] on div "[PERSON_NAME].jpg" at bounding box center [771, 504] width 133 height 29
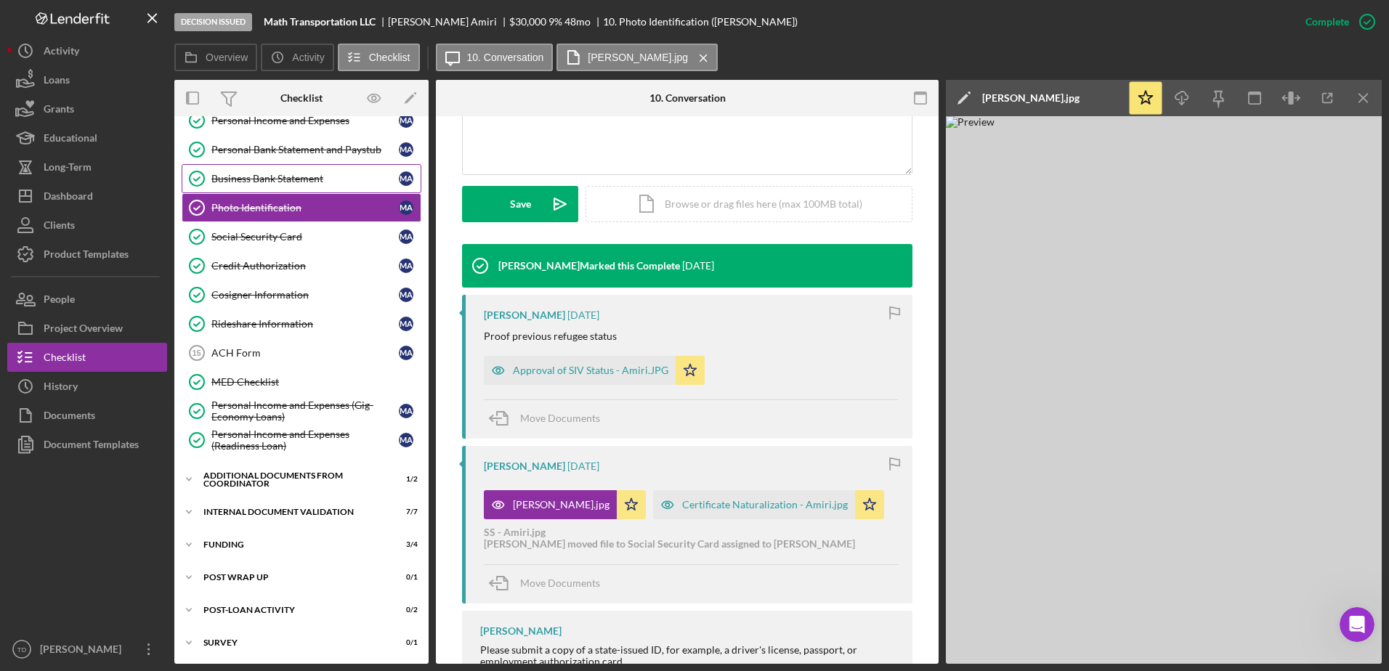
scroll to position [0, 0]
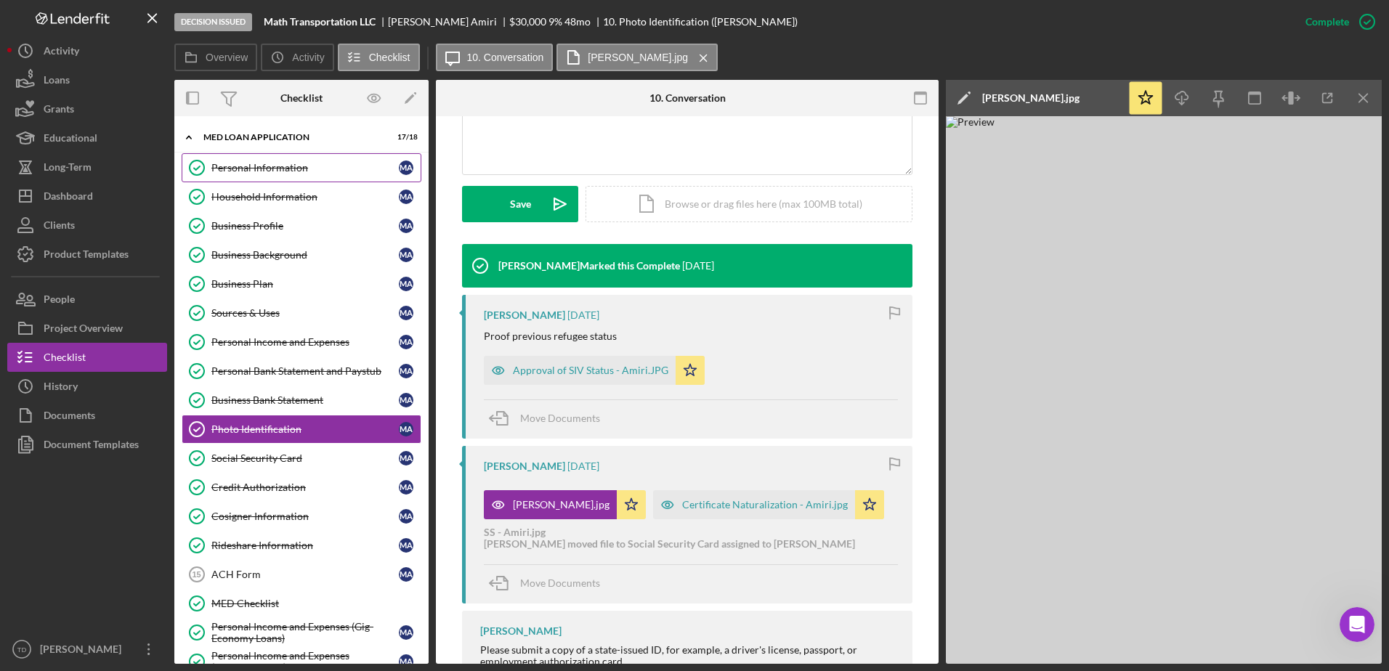
click at [309, 179] on link "Personal Information Personal Information M A" at bounding box center [302, 167] width 240 height 29
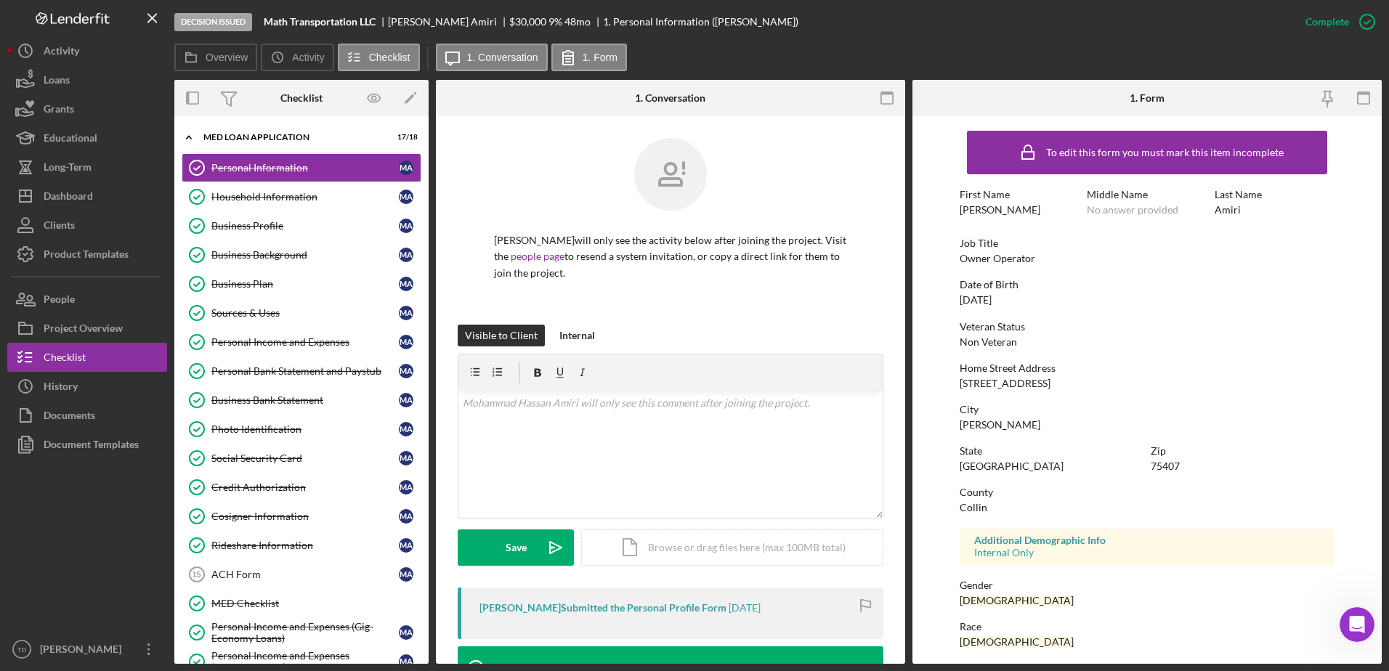
drag, startPoint x: 963, startPoint y: 382, endPoint x: 1068, endPoint y: 386, distance: 105.4
click at [1068, 386] on div "Home Street Address [STREET_ADDRESS]" at bounding box center [1148, 375] width 376 height 27
drag, startPoint x: 1068, startPoint y: 386, endPoint x: 1026, endPoint y: 396, distance: 42.6
click at [1026, 396] on div "To edit this form you must mark this item incomplete First Name [PERSON_NAME] M…" at bounding box center [1148, 454] width 376 height 663
drag, startPoint x: 958, startPoint y: 384, endPoint x: 1070, endPoint y: 385, distance: 111.9
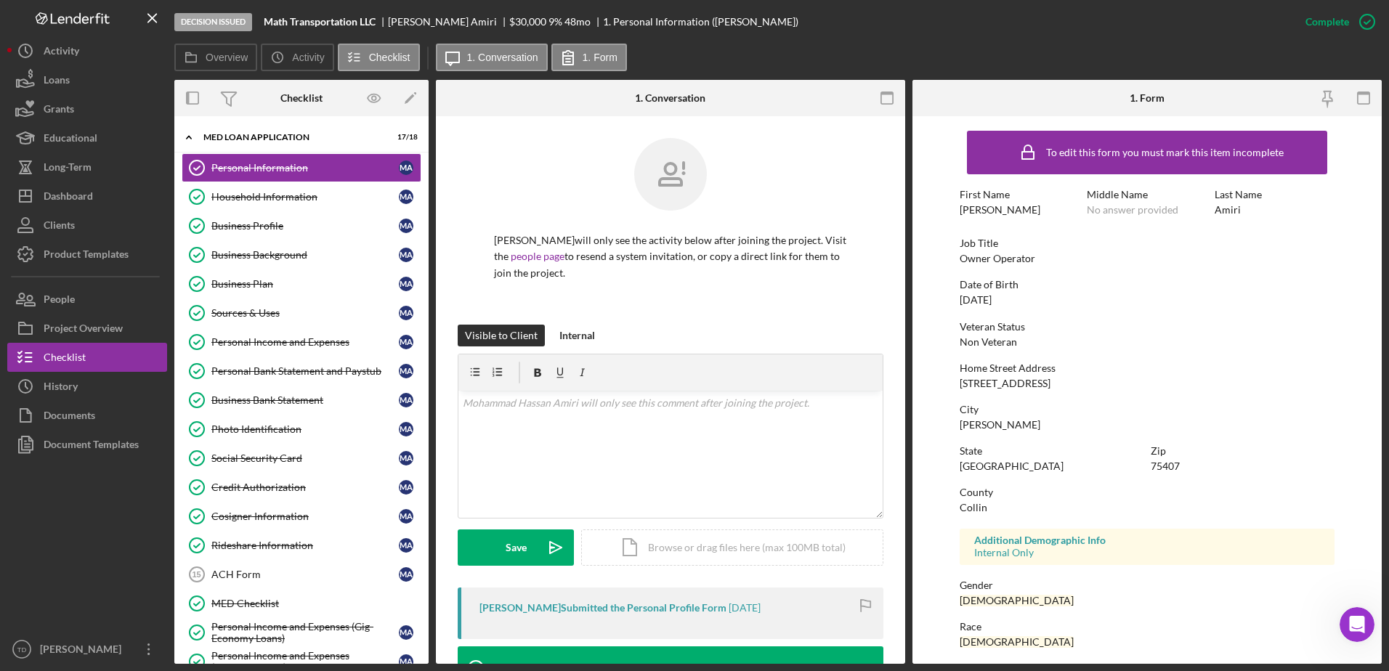
click at [1070, 385] on form "To edit this form you must mark this item incomplete First Name [PERSON_NAME] M…" at bounding box center [1146, 390] width 469 height 548
copy div "[STREET_ADDRESS]"
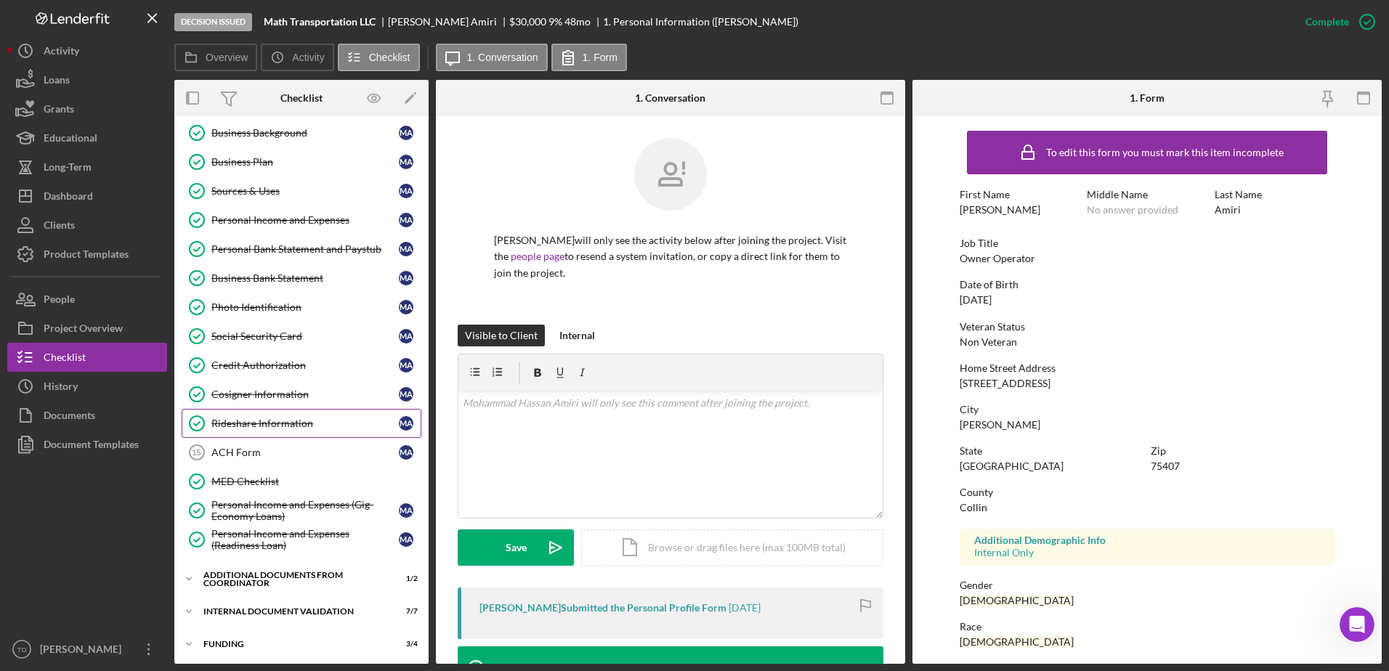
scroll to position [123, 0]
click at [275, 310] on div "Photo Identification" at bounding box center [304, 307] width 187 height 12
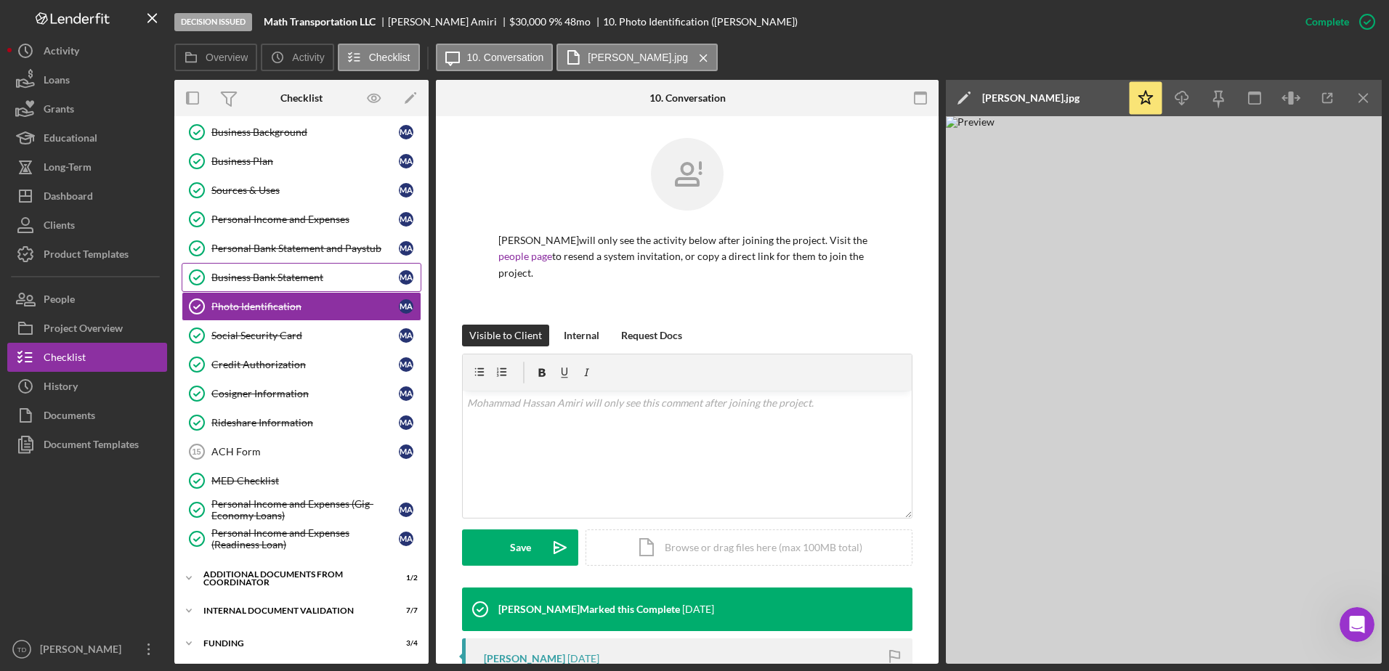
click at [286, 272] on div "Business Bank Statement" at bounding box center [304, 278] width 187 height 12
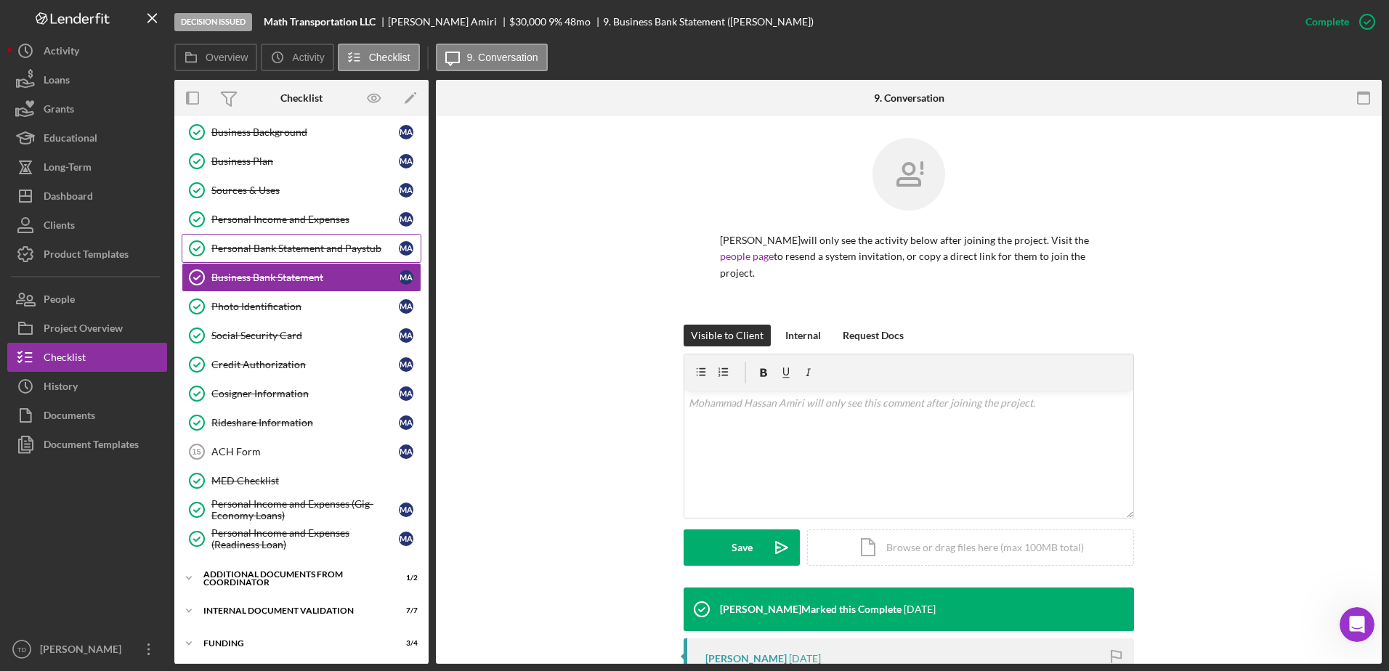
click at [287, 243] on div "Personal Bank Statement and Paystub" at bounding box center [304, 249] width 187 height 12
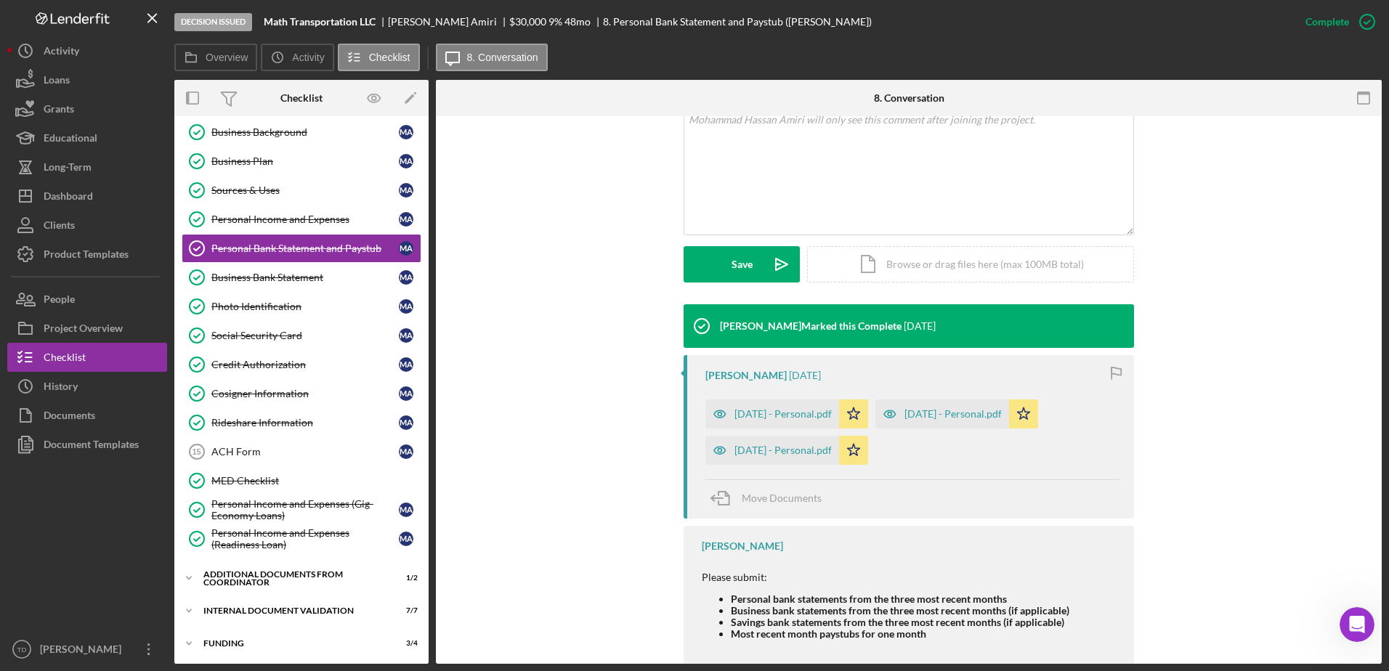
scroll to position [327, 0]
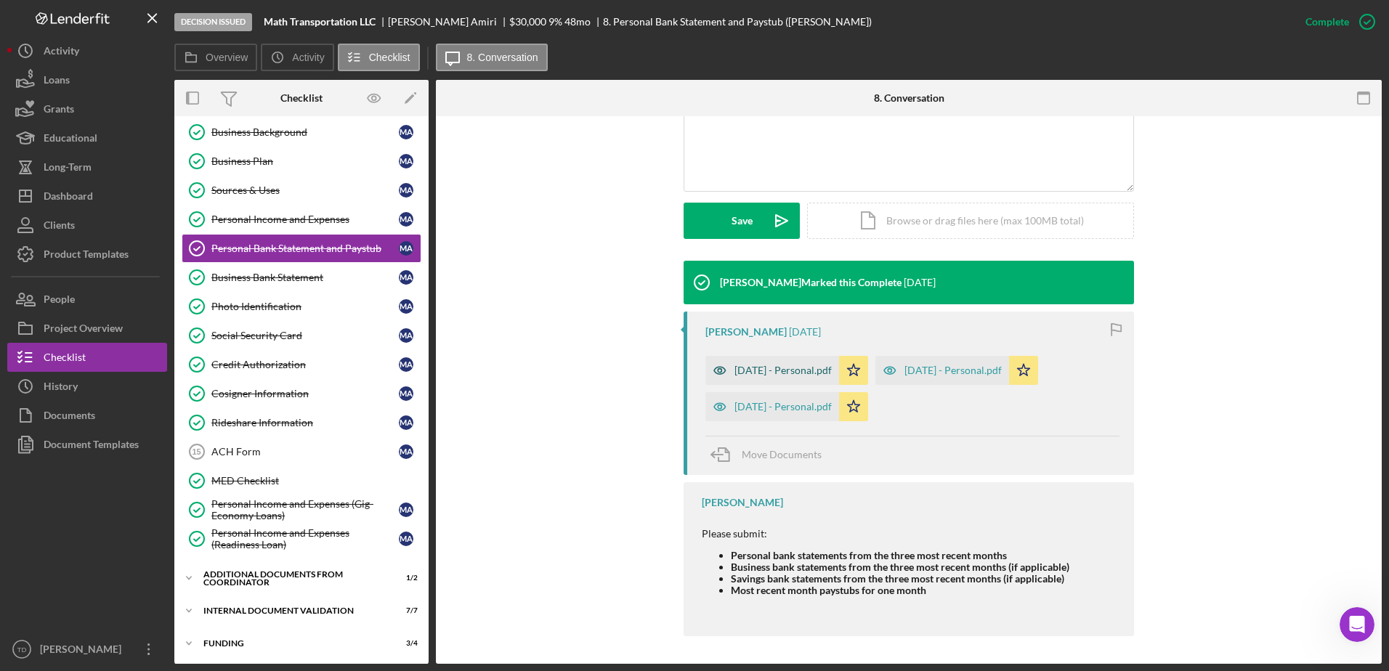
click at [814, 362] on div "[DATE] - Personal.pdf" at bounding box center [772, 370] width 134 height 29
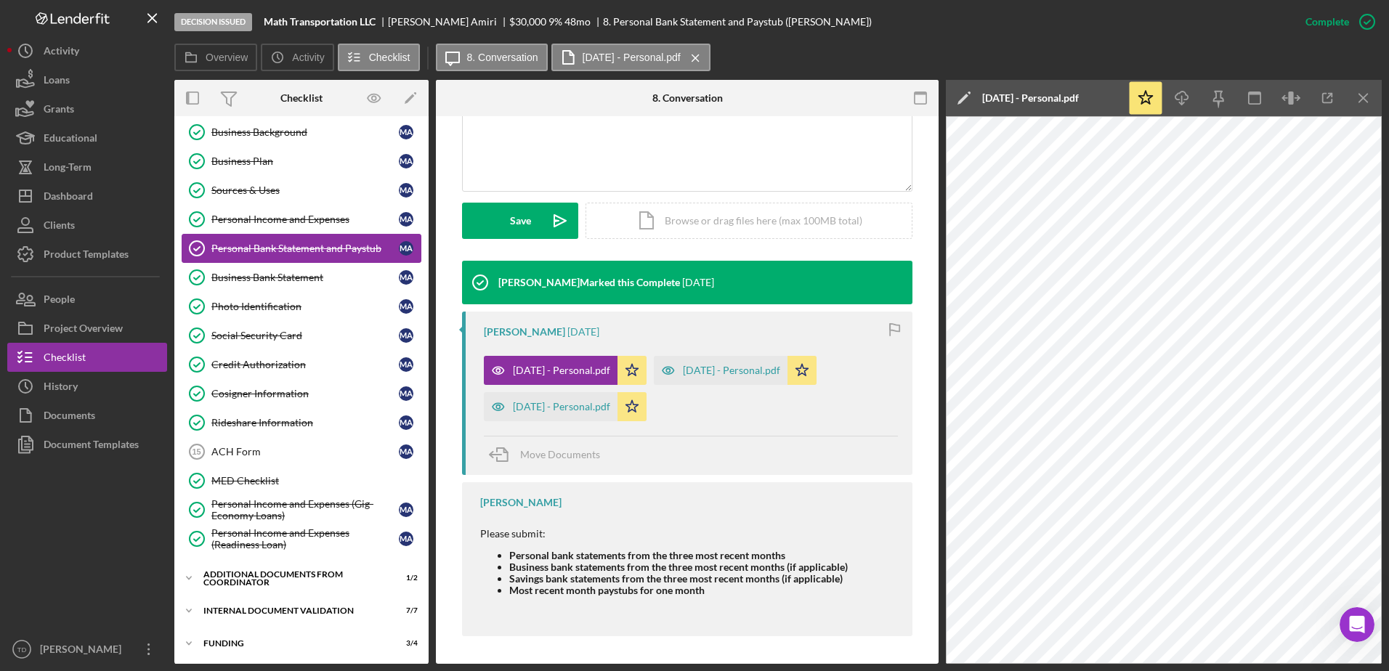
scroll to position [0, 0]
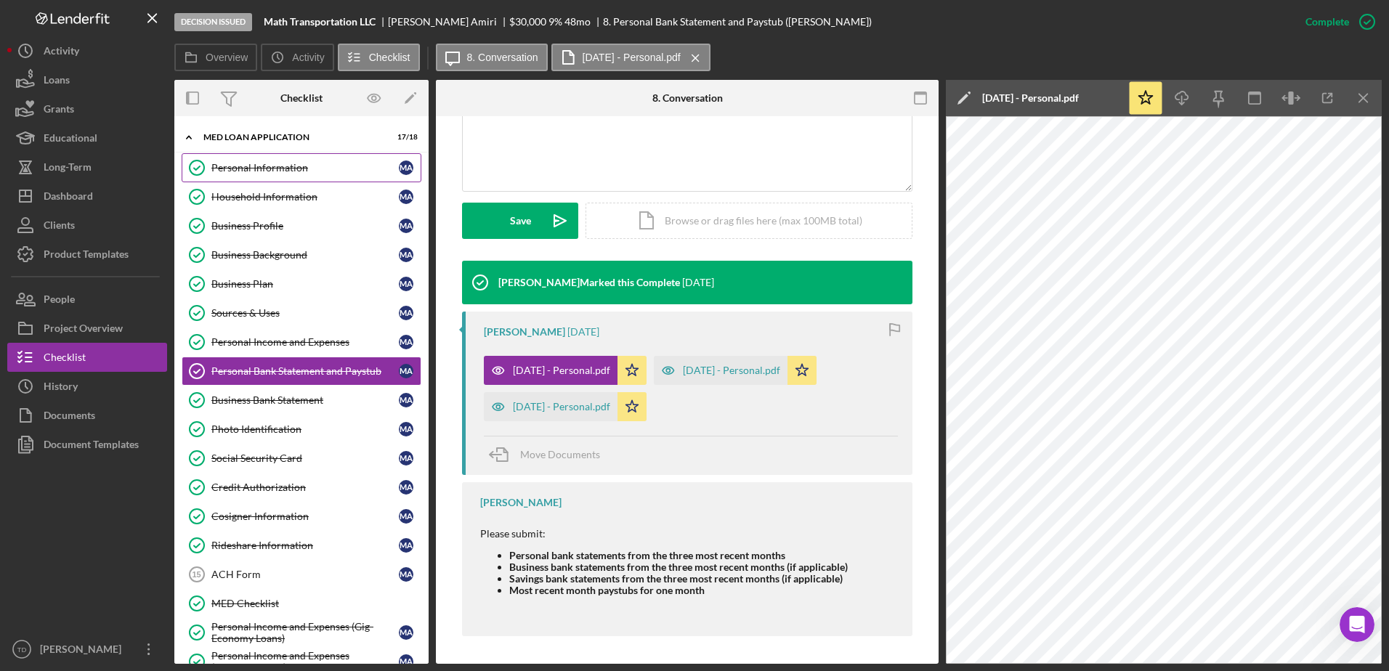
click at [264, 171] on div "Personal Information" at bounding box center [304, 168] width 187 height 12
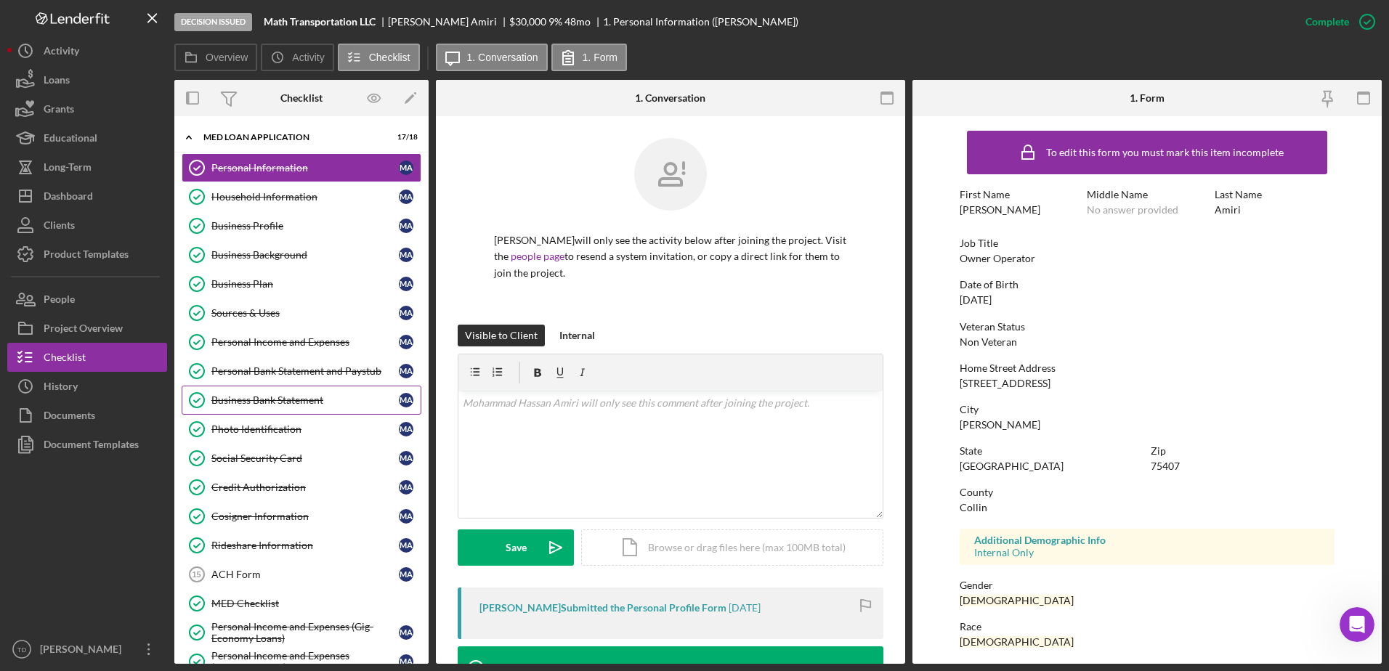
click at [304, 413] on link "Business Bank Statement Business Bank Statement M A" at bounding box center [302, 400] width 240 height 29
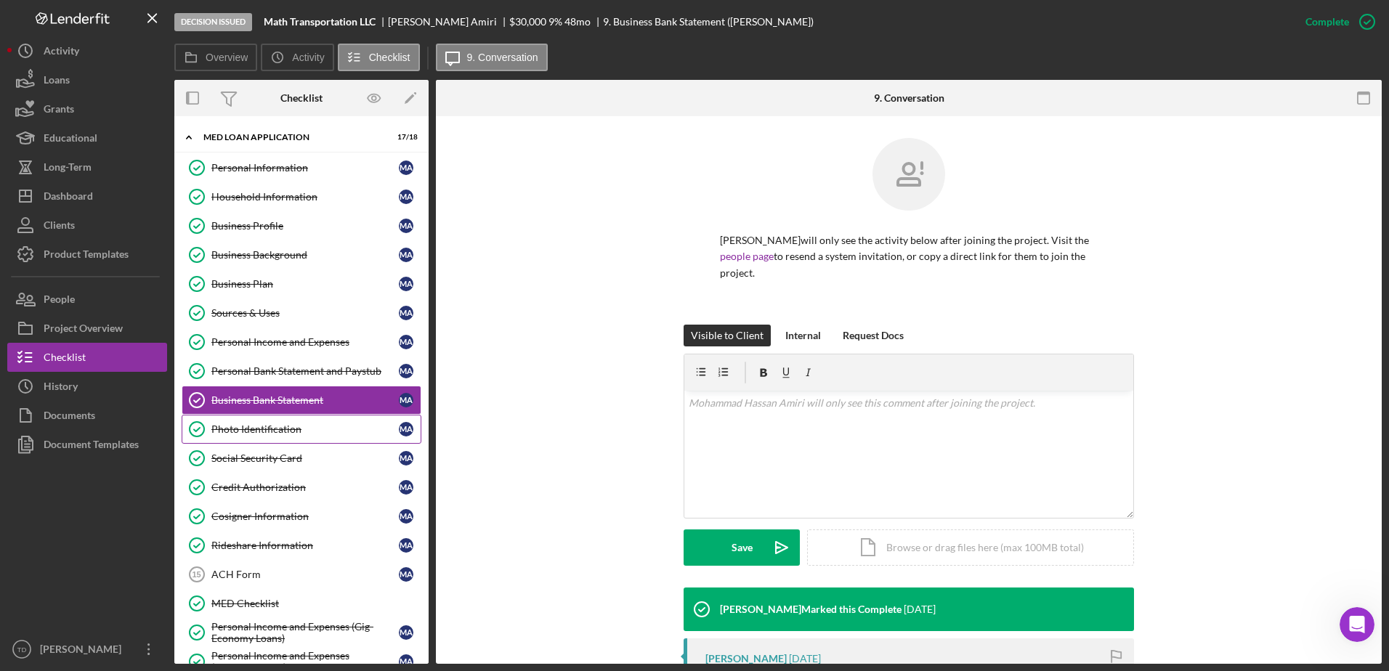
click at [292, 427] on div "Photo Identification" at bounding box center [304, 430] width 187 height 12
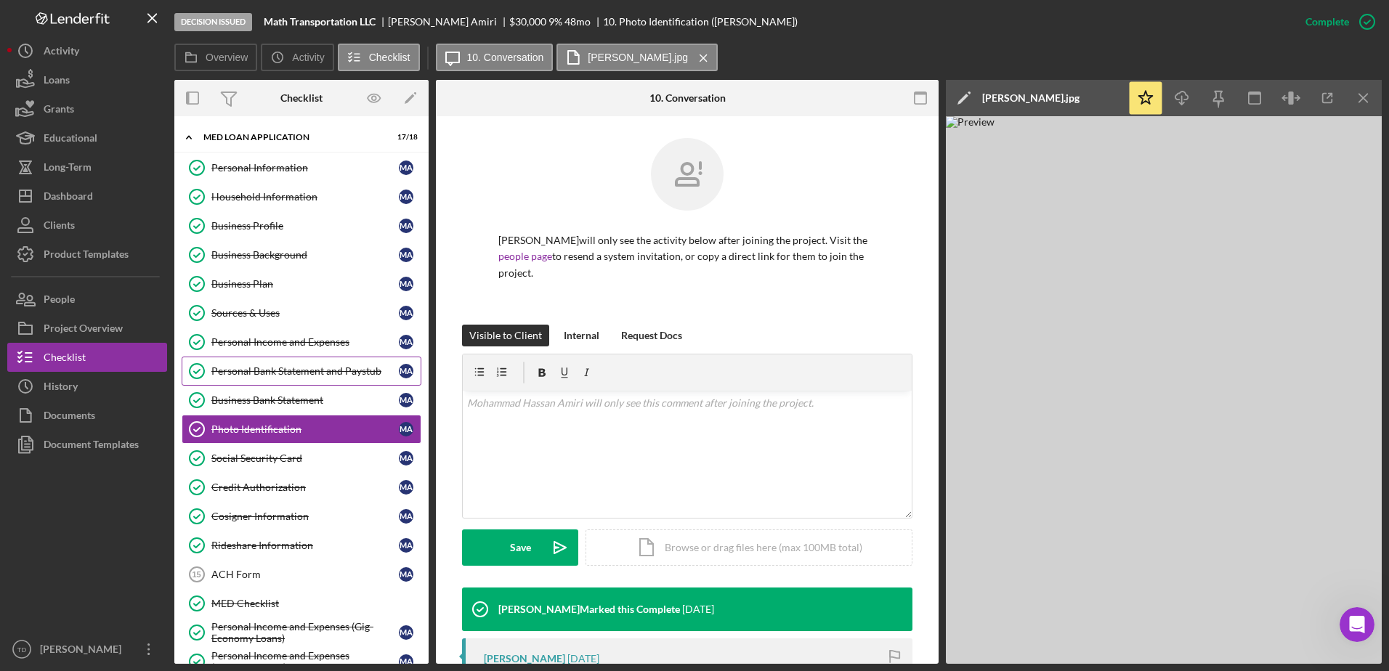
click at [285, 376] on div "Personal Bank Statement and Paystub" at bounding box center [304, 371] width 187 height 12
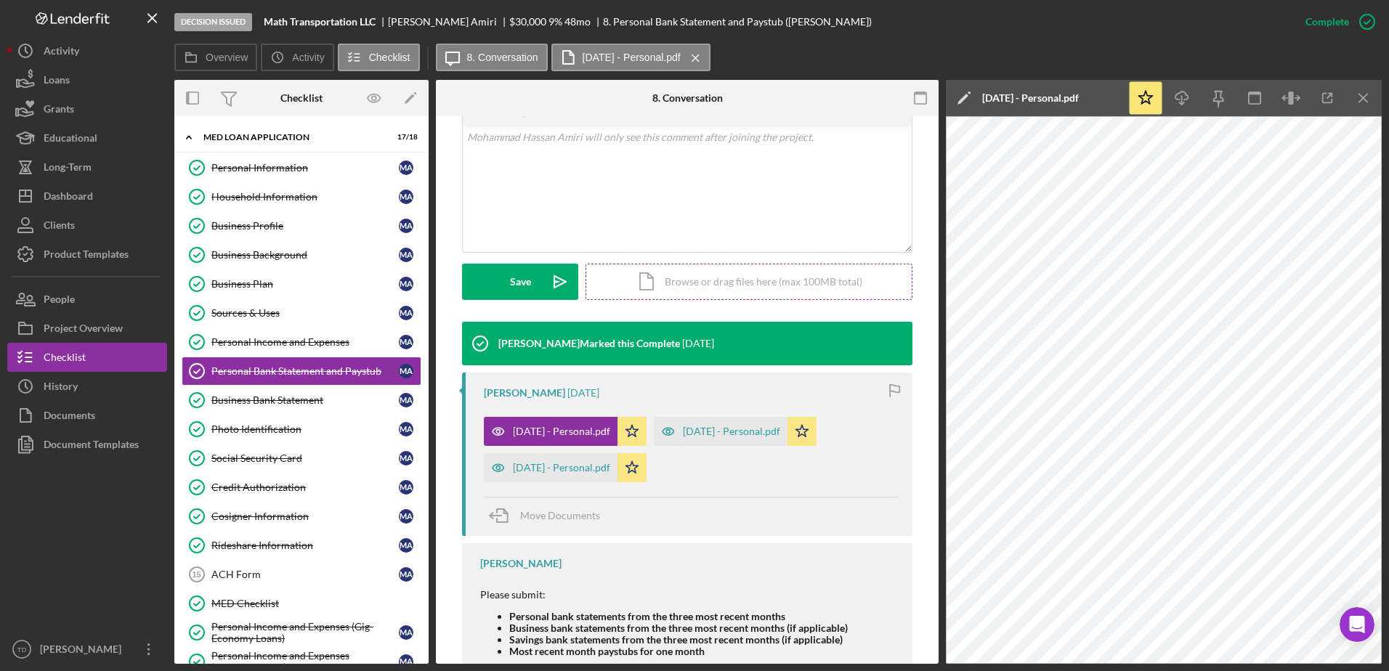
scroll to position [328, 0]
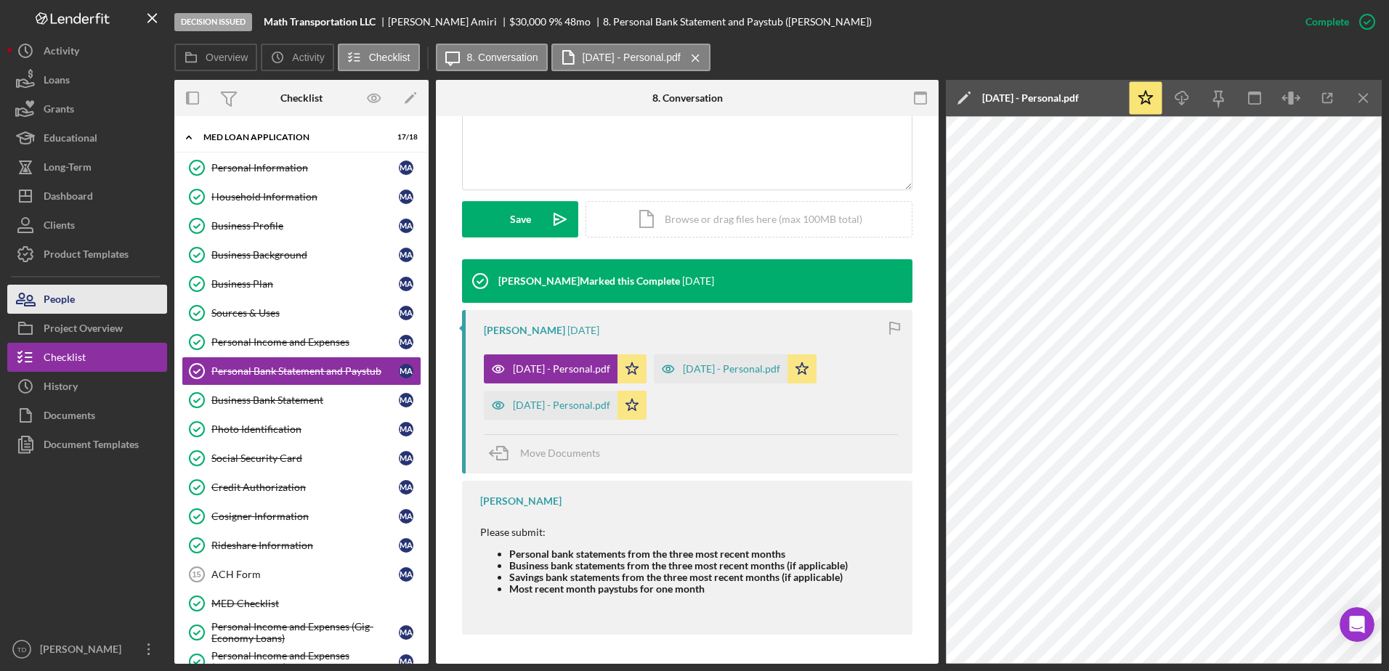
click at [91, 307] on button "People" at bounding box center [87, 299] width 160 height 29
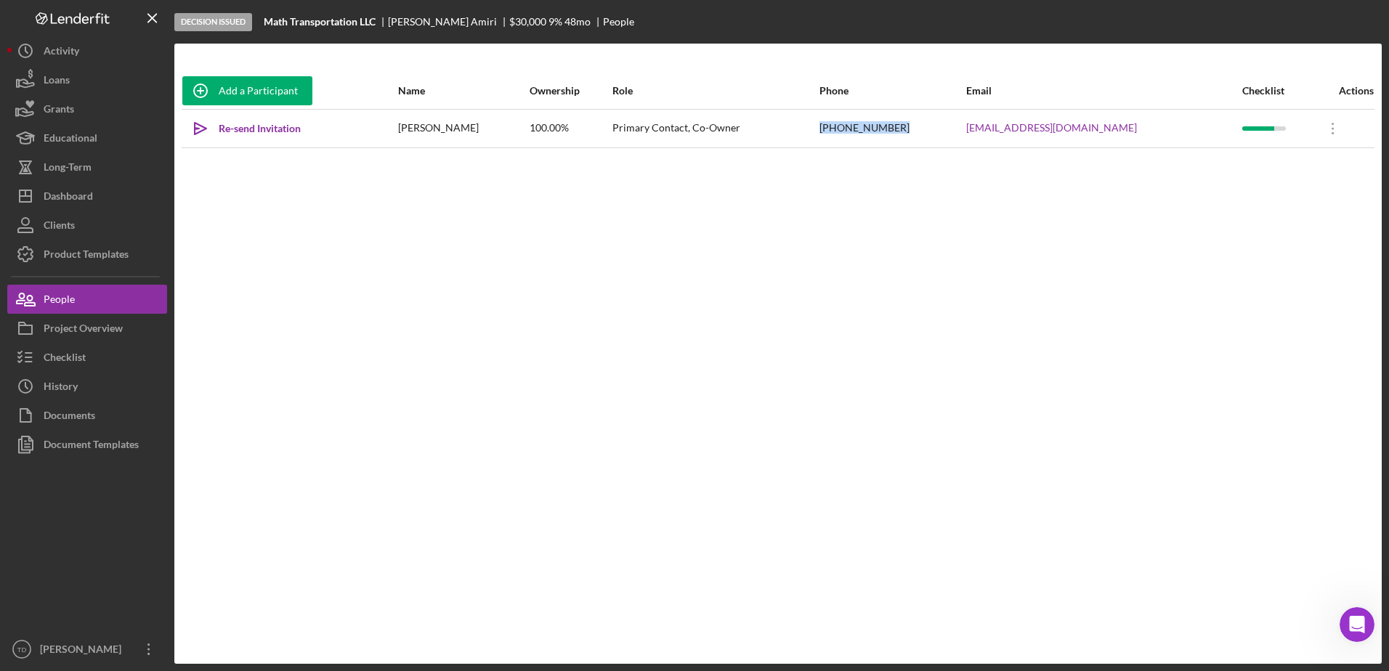
drag, startPoint x: 993, startPoint y: 129, endPoint x: 909, endPoint y: 127, distance: 84.3
click at [909, 127] on tr "Icon/icon-invite-send Re-send Invitation [PERSON_NAME] 100.00% Primary Contact,…" at bounding box center [778, 128] width 1193 height 39
copy tr "[PHONE_NUMBER]"
click at [965, 130] on div "[PHONE_NUMBER]" at bounding box center [891, 128] width 145 height 36
drag, startPoint x: 993, startPoint y: 129, endPoint x: 912, endPoint y: 127, distance: 81.4
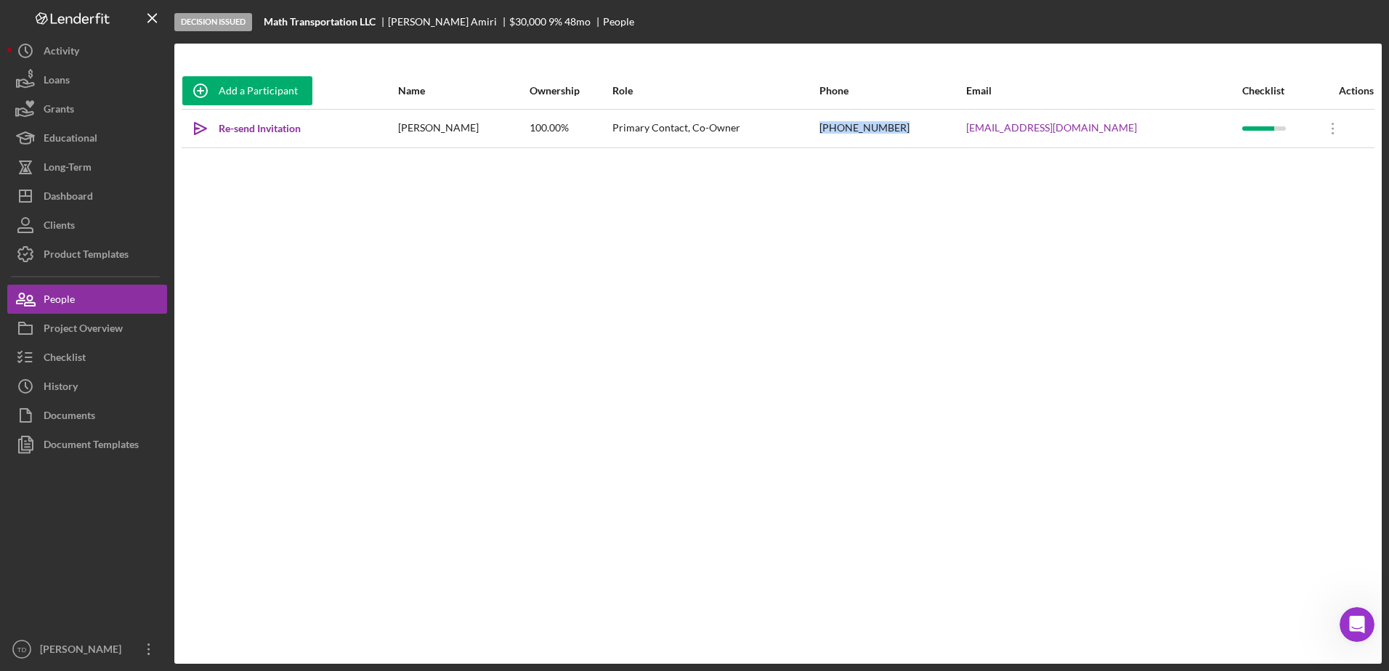
click at [912, 127] on tr "Icon/icon-invite-send Re-send Invitation [PERSON_NAME] 100.00% Primary Contact,…" at bounding box center [778, 128] width 1193 height 39
copy tr "[PHONE_NUMBER]"
drag, startPoint x: 1166, startPoint y: 124, endPoint x: 1026, endPoint y: 126, distance: 139.5
click at [1026, 126] on tr "Icon/icon-invite-send Re-send Invitation [PERSON_NAME] 100.00% Primary Contact,…" at bounding box center [778, 128] width 1193 height 39
copy tr "[EMAIL_ADDRESS][DOMAIN_NAME]"
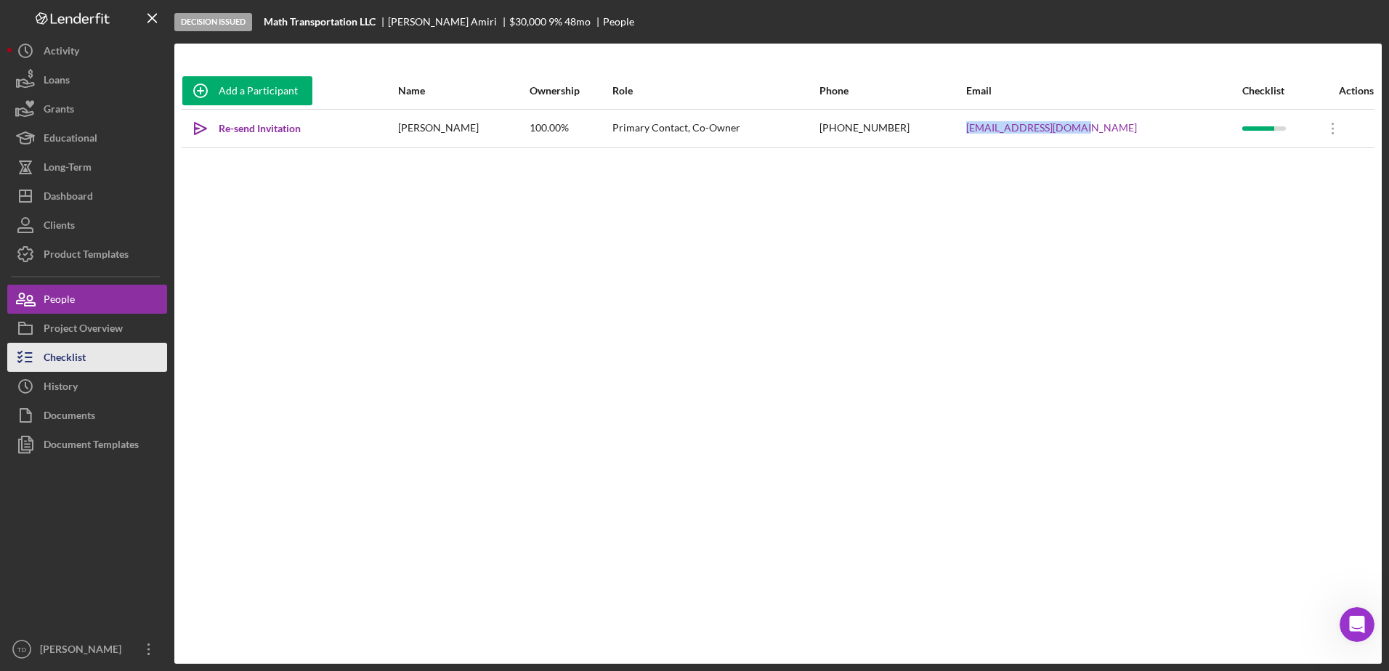
click at [90, 350] on button "Checklist" at bounding box center [87, 357] width 160 height 29
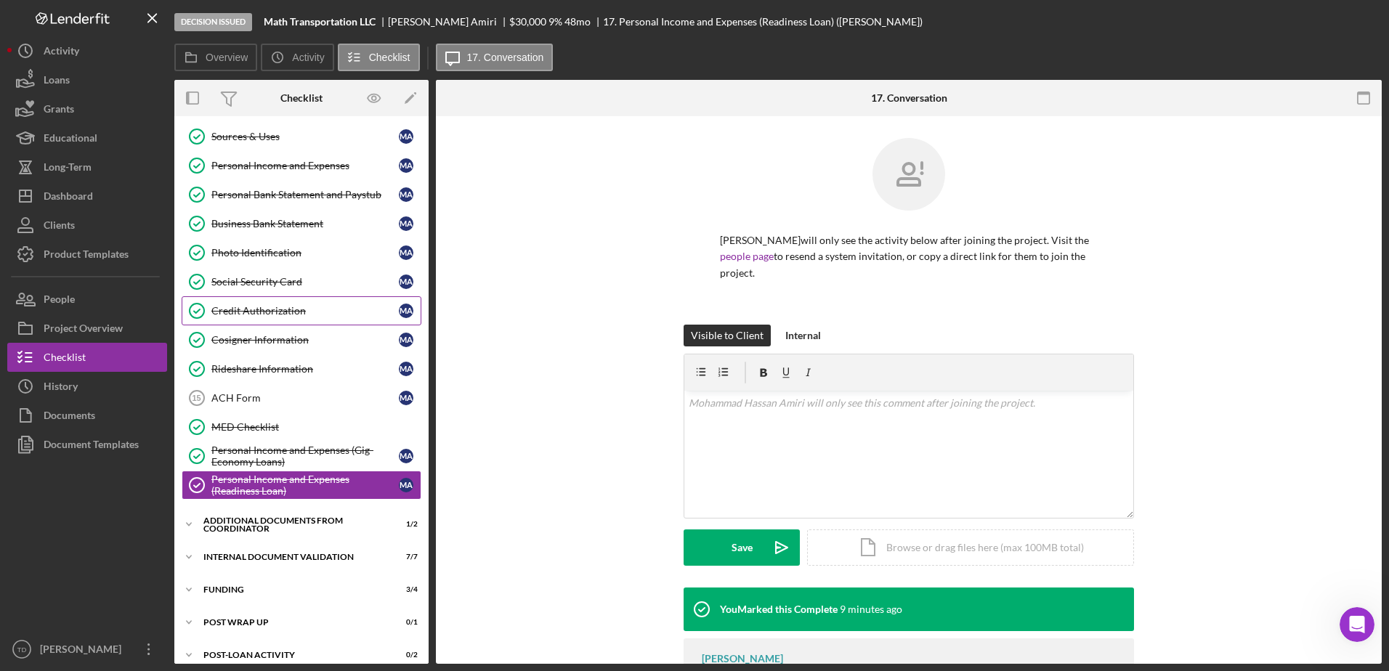
scroll to position [222, 0]
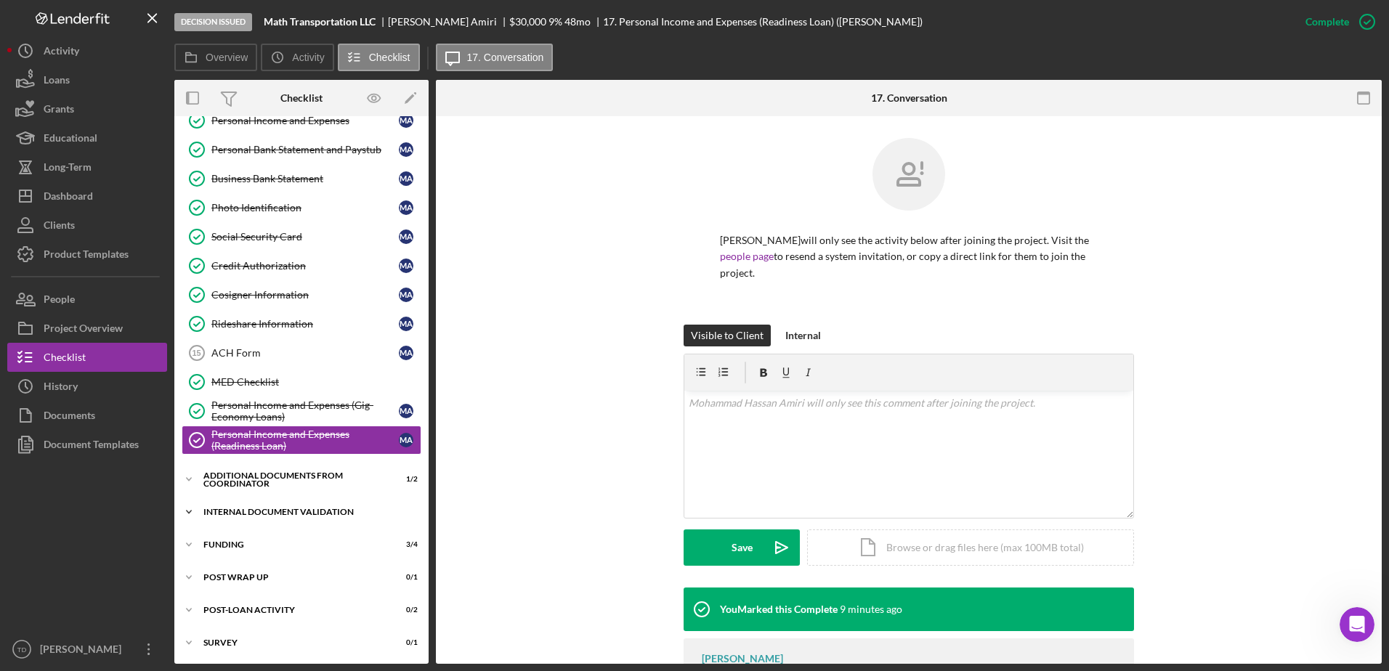
click at [267, 516] on div "Icon/Expander Internal Document Validation 7 / 7" at bounding box center [301, 512] width 254 height 29
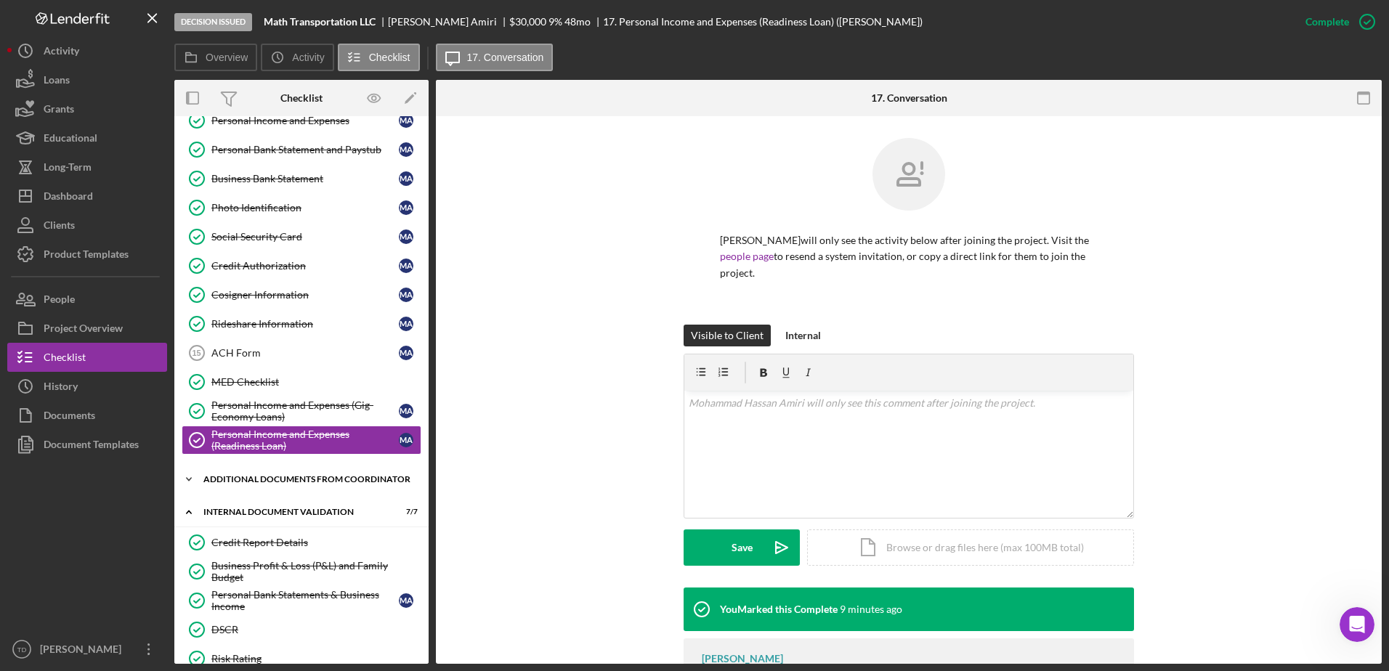
click at [252, 491] on div "Icon/Expander Additional Documents from Coordinator 1 / 2" at bounding box center [301, 479] width 254 height 29
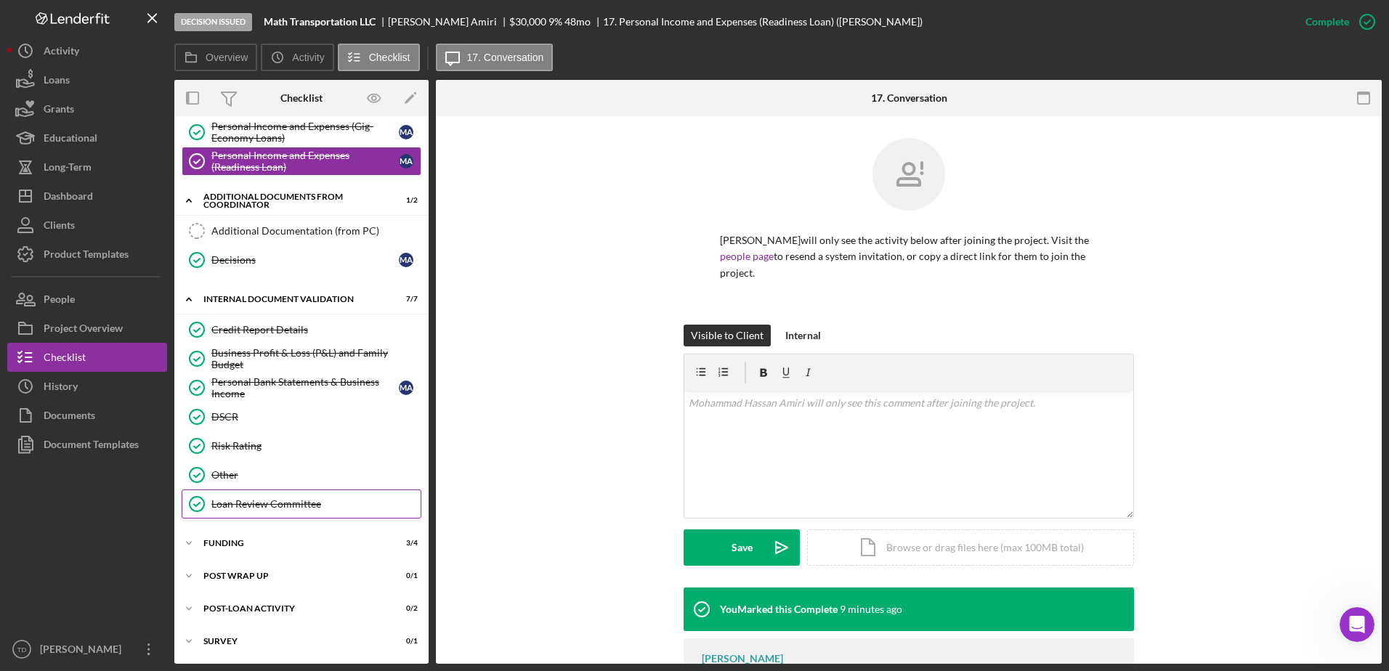
click at [243, 501] on div "Loan Review Committee" at bounding box center [315, 504] width 209 height 12
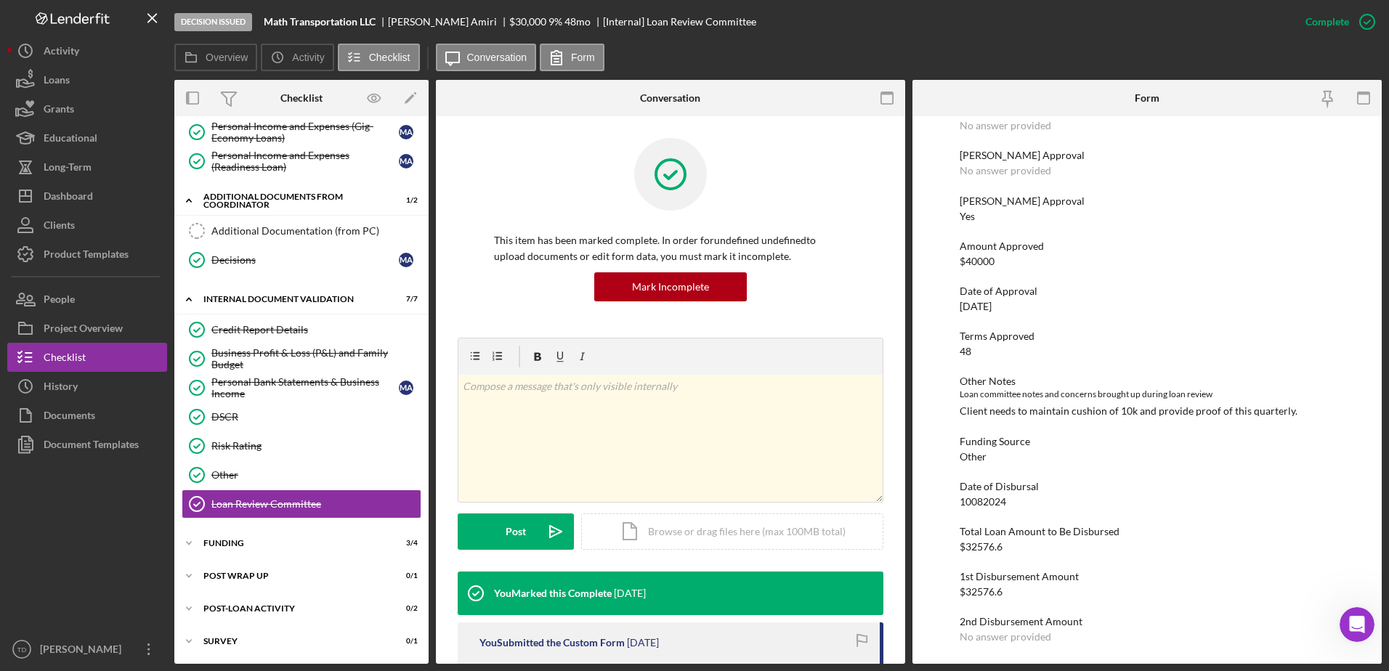
scroll to position [185, 0]
click at [320, 231] on div "Additional Documentation (from PC)" at bounding box center [315, 231] width 209 height 12
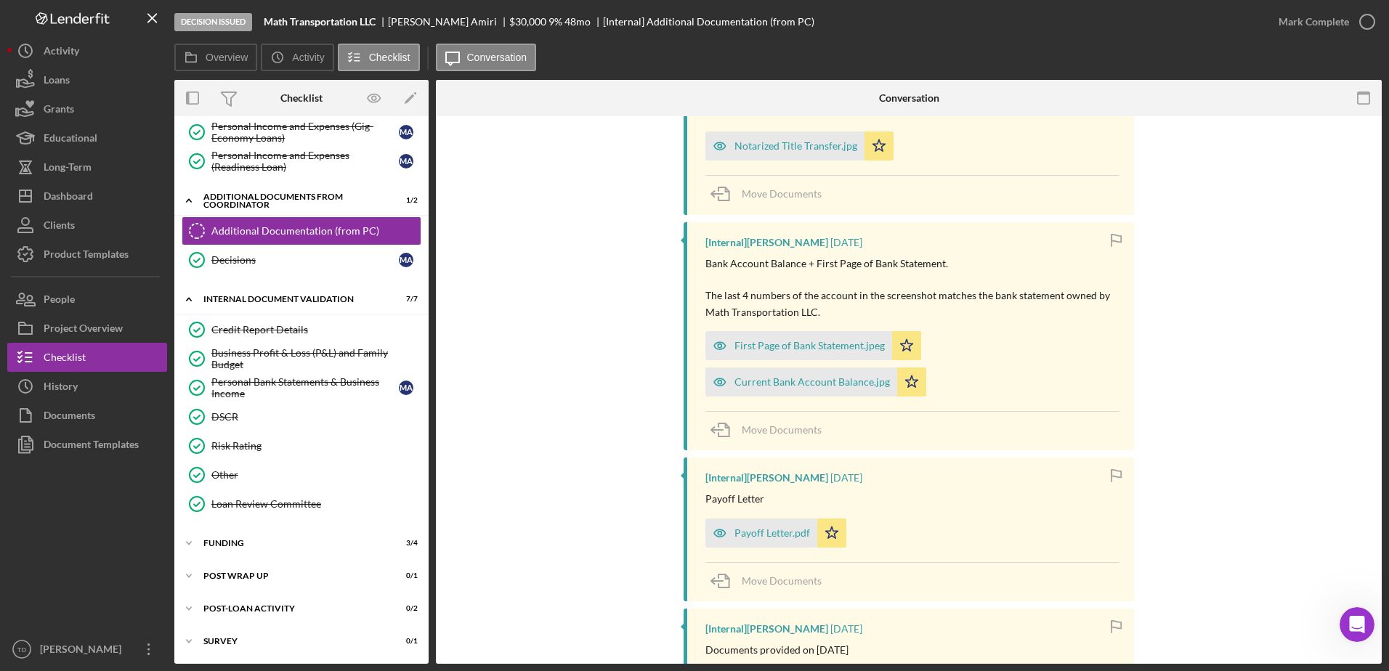
scroll to position [330, 0]
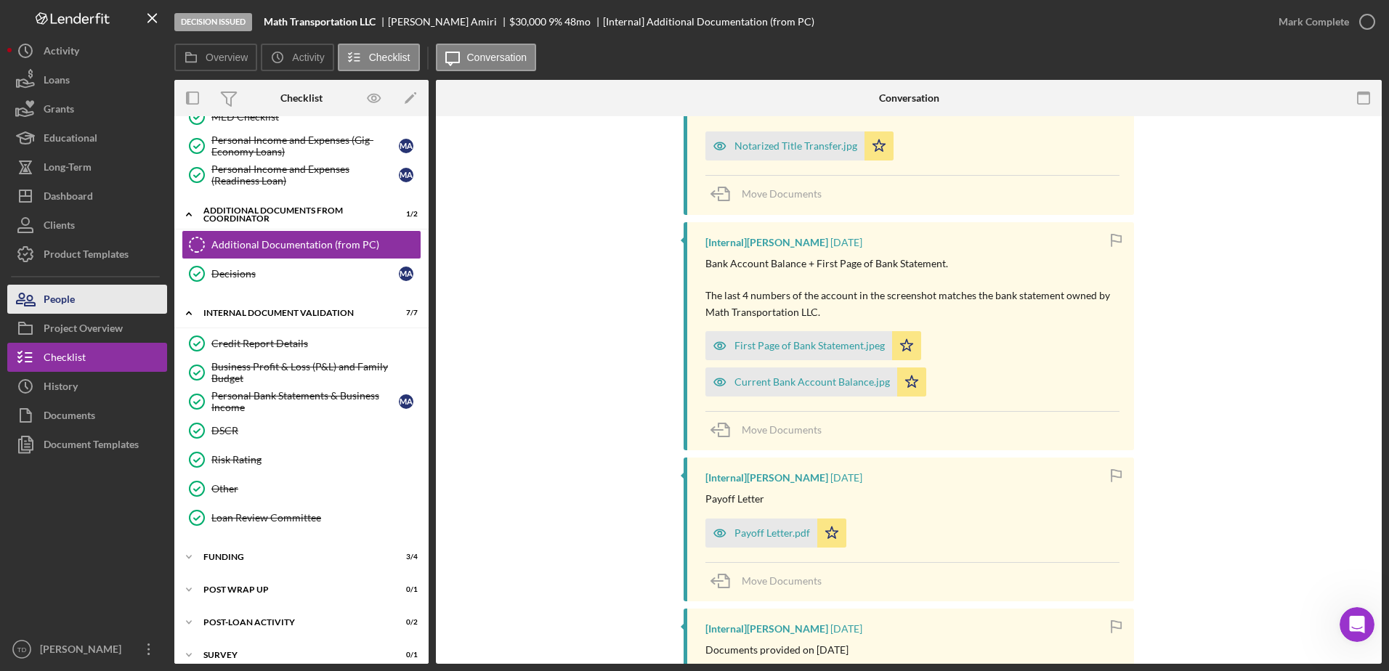
click at [77, 309] on button "People" at bounding box center [87, 299] width 160 height 29
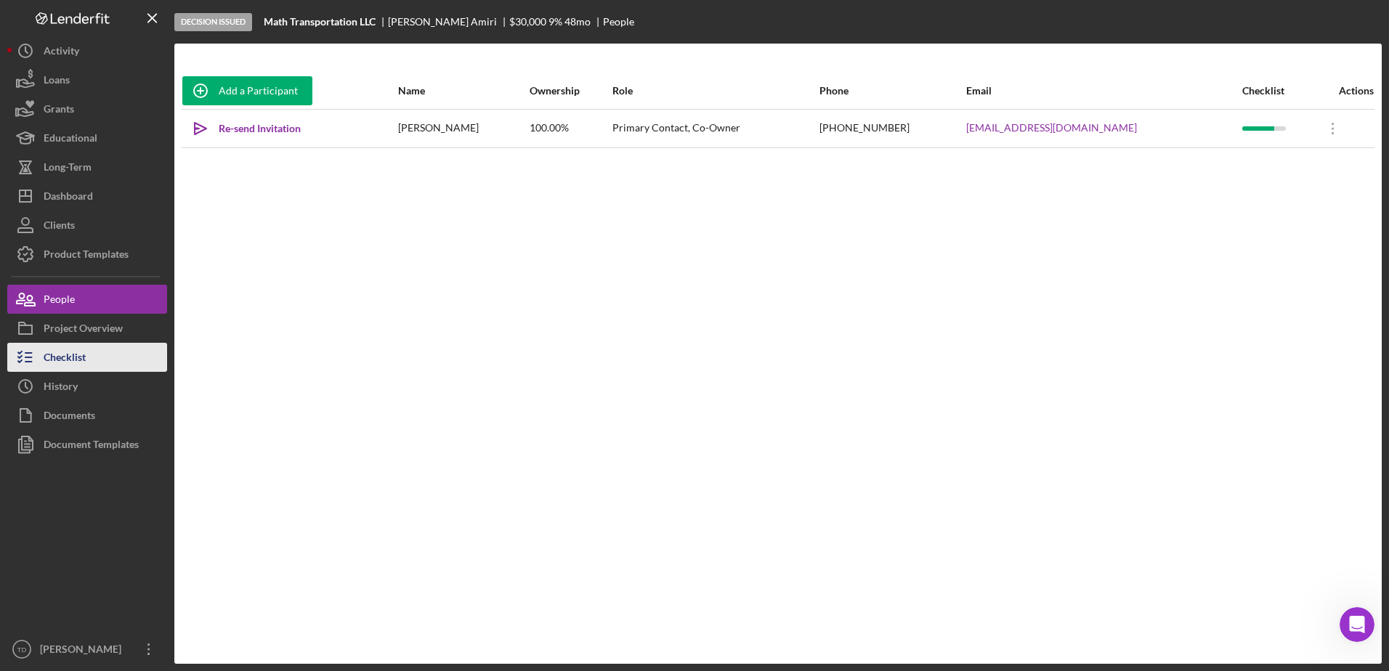
click at [89, 370] on button "Checklist" at bounding box center [87, 357] width 160 height 29
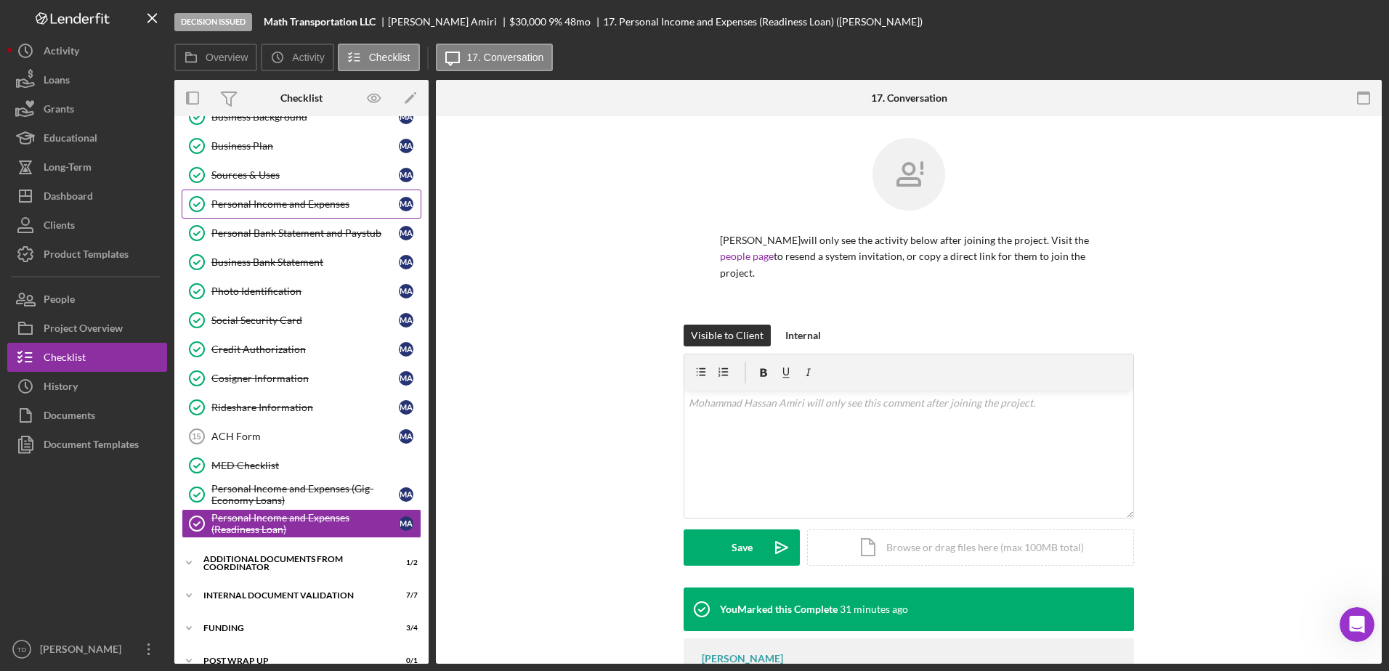
scroll to position [222, 0]
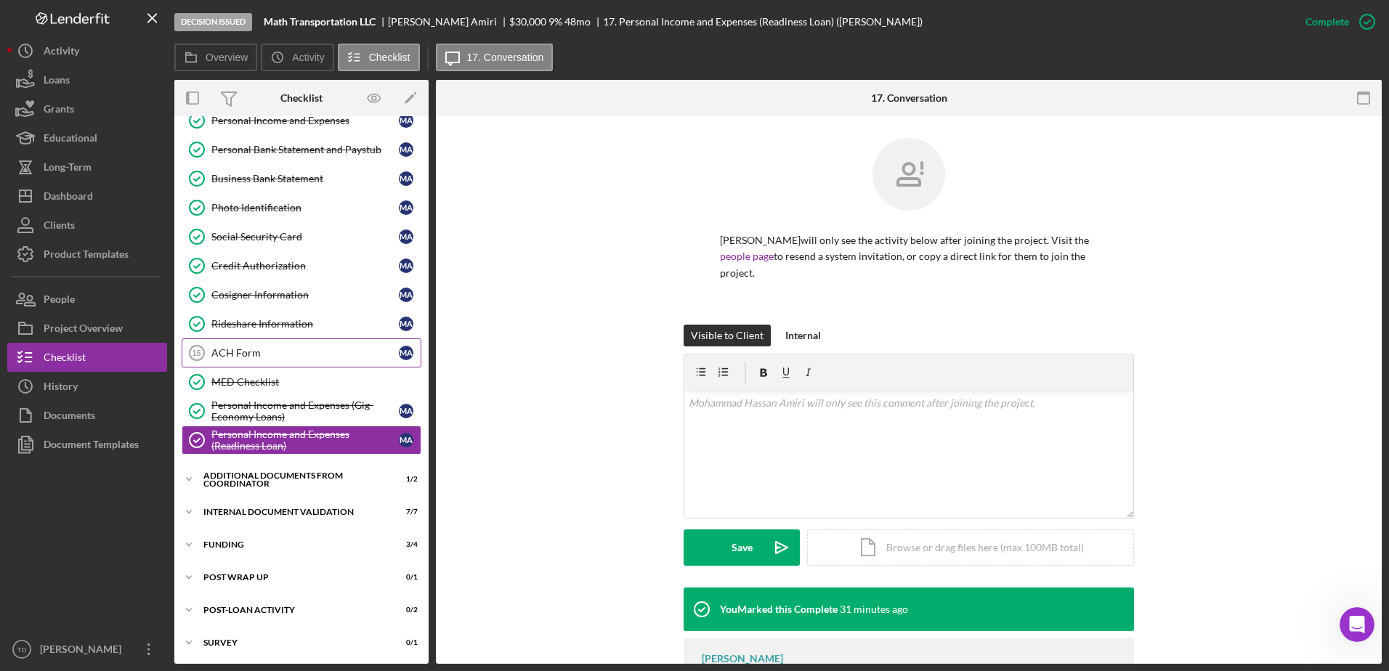
click at [267, 340] on link "ACH Form 15 ACH Form M A" at bounding box center [302, 353] width 240 height 29
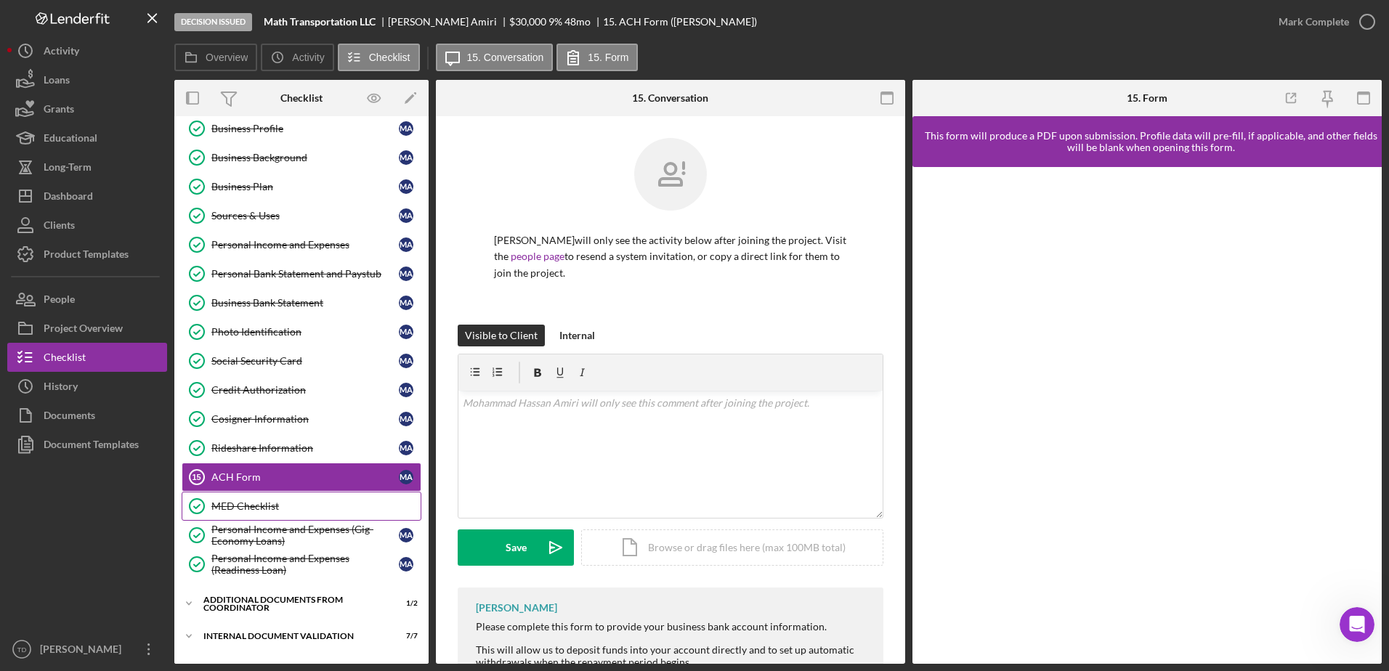
scroll to position [96, 0]
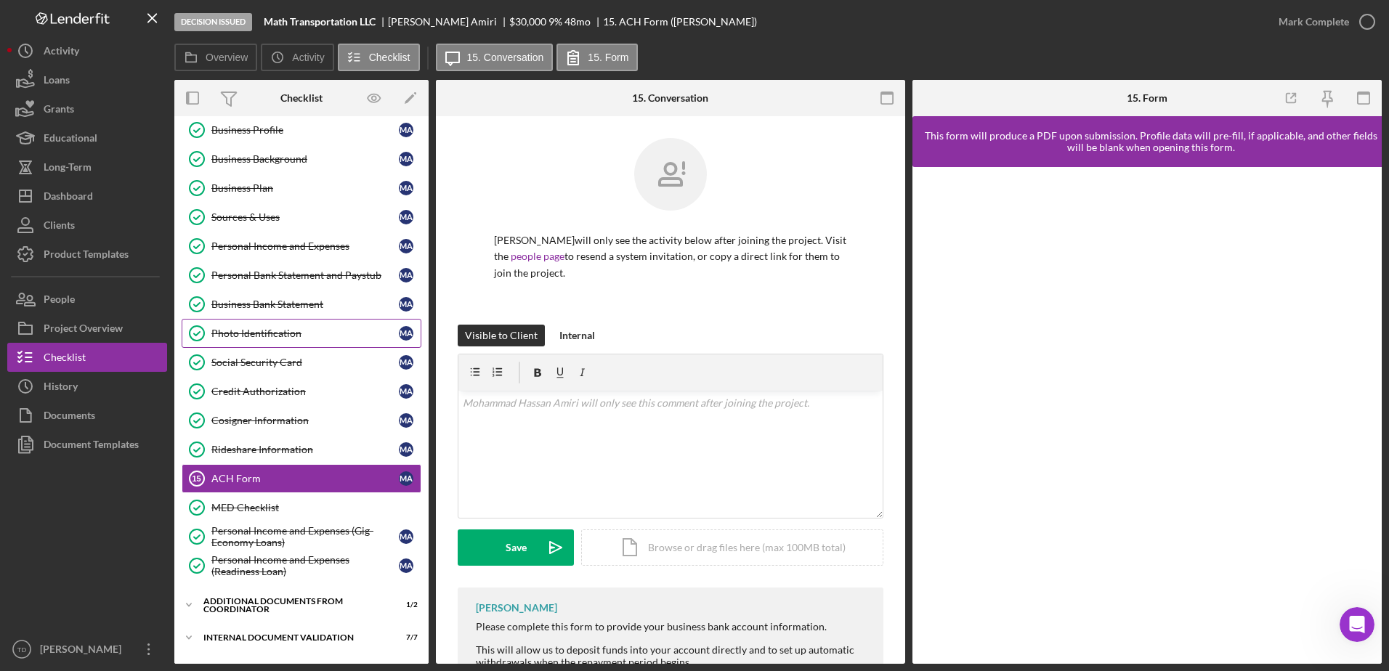
click at [286, 337] on div "Photo Identification" at bounding box center [304, 334] width 187 height 12
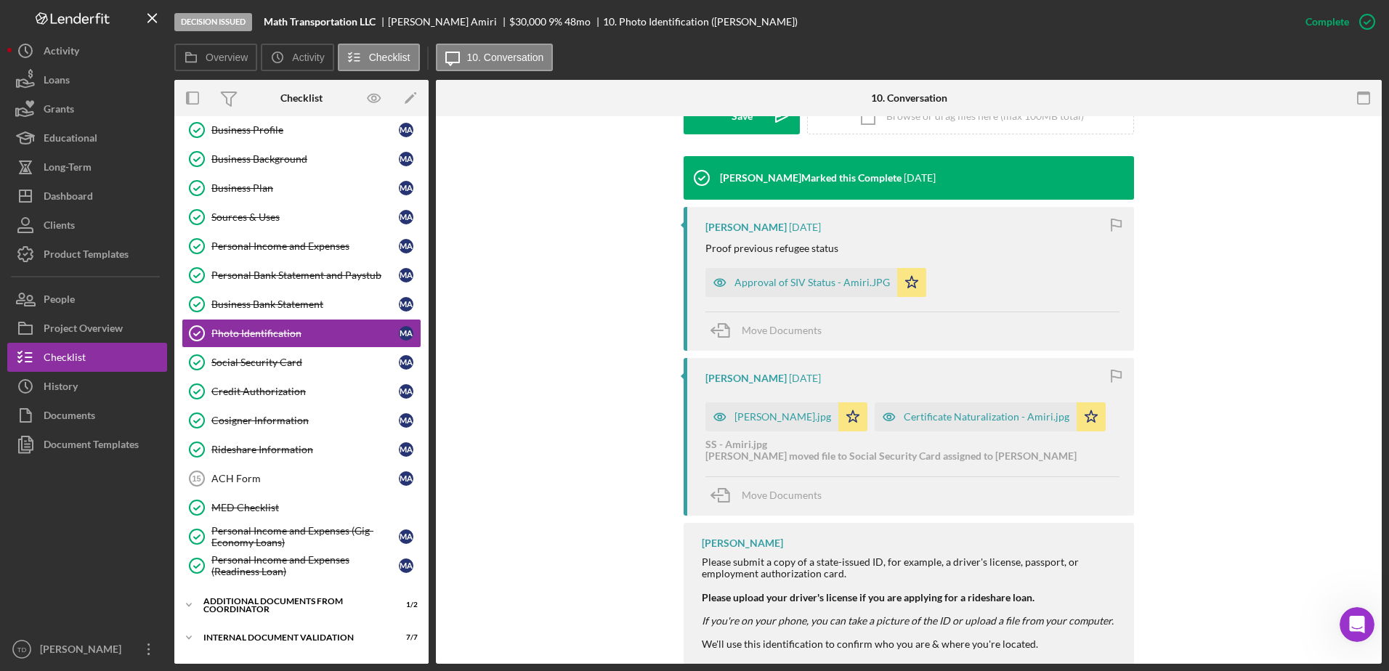
scroll to position [432, 0]
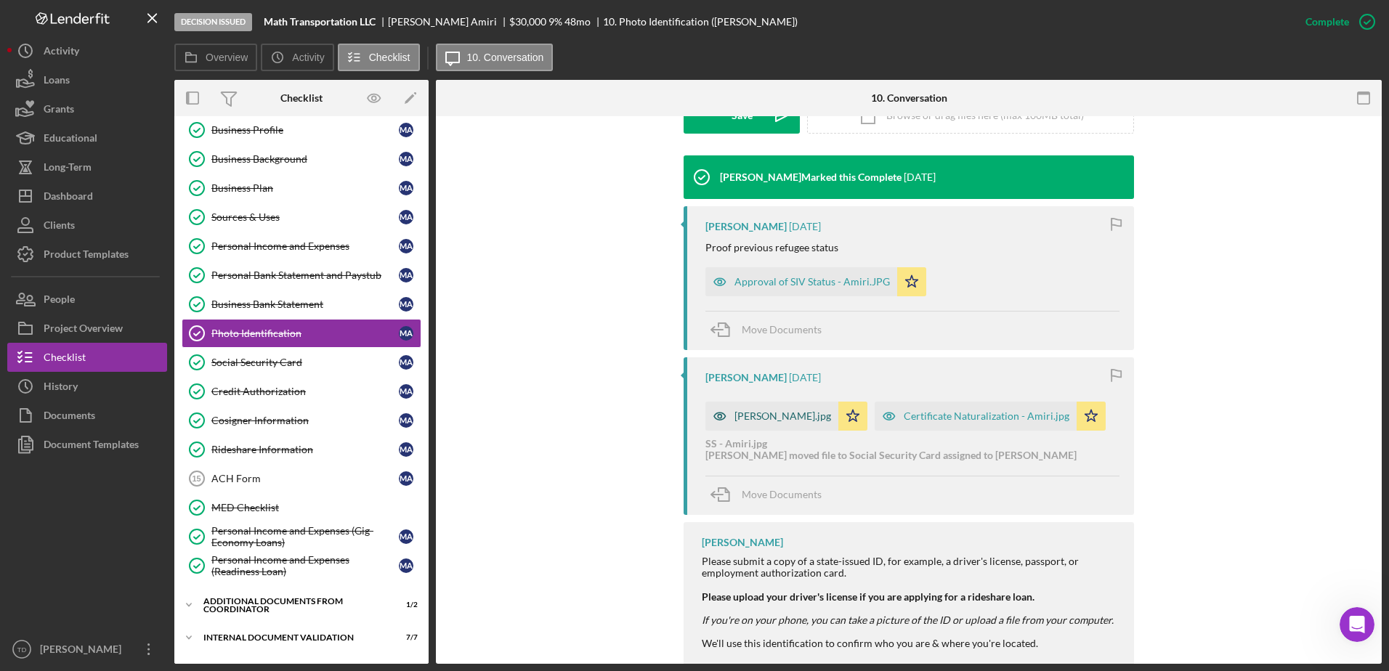
click at [743, 417] on div "[PERSON_NAME].jpg" at bounding box center [782, 416] width 97 height 12
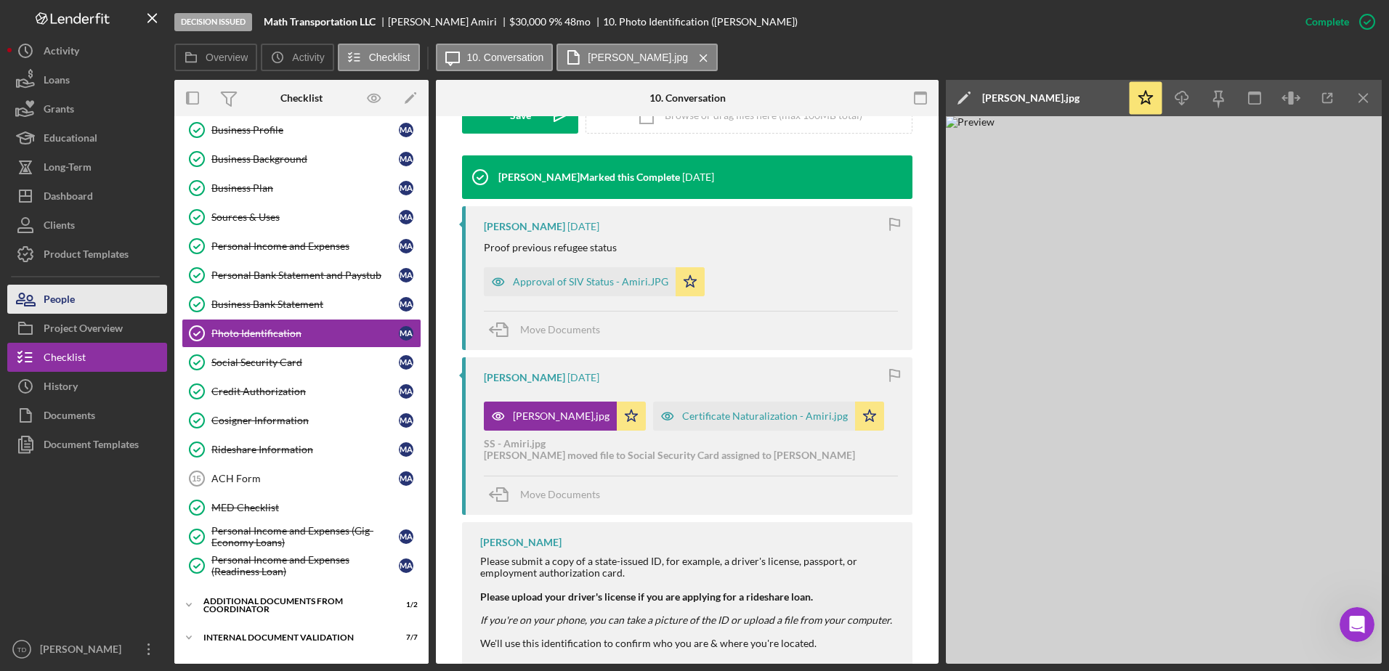
click at [101, 288] on button "People" at bounding box center [87, 299] width 160 height 29
